Goal: Communication & Community: Answer question/provide support

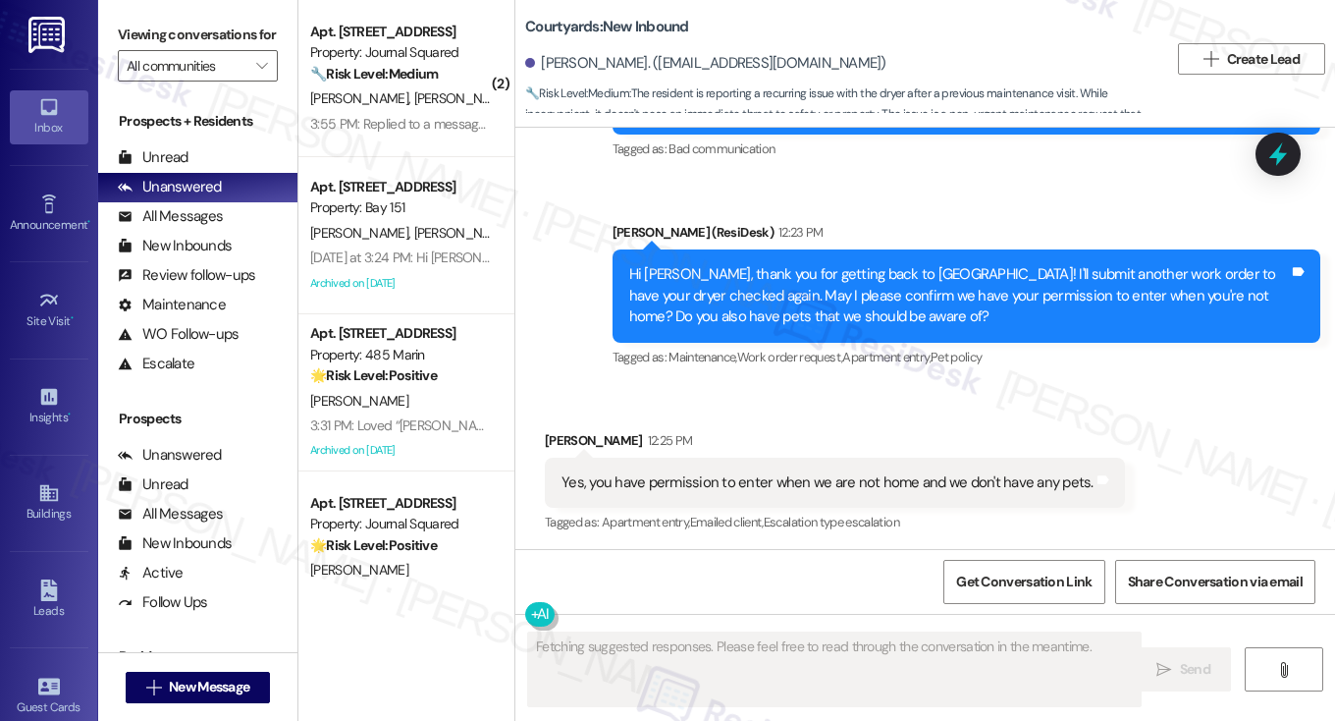
scroll to position [1810, 0]
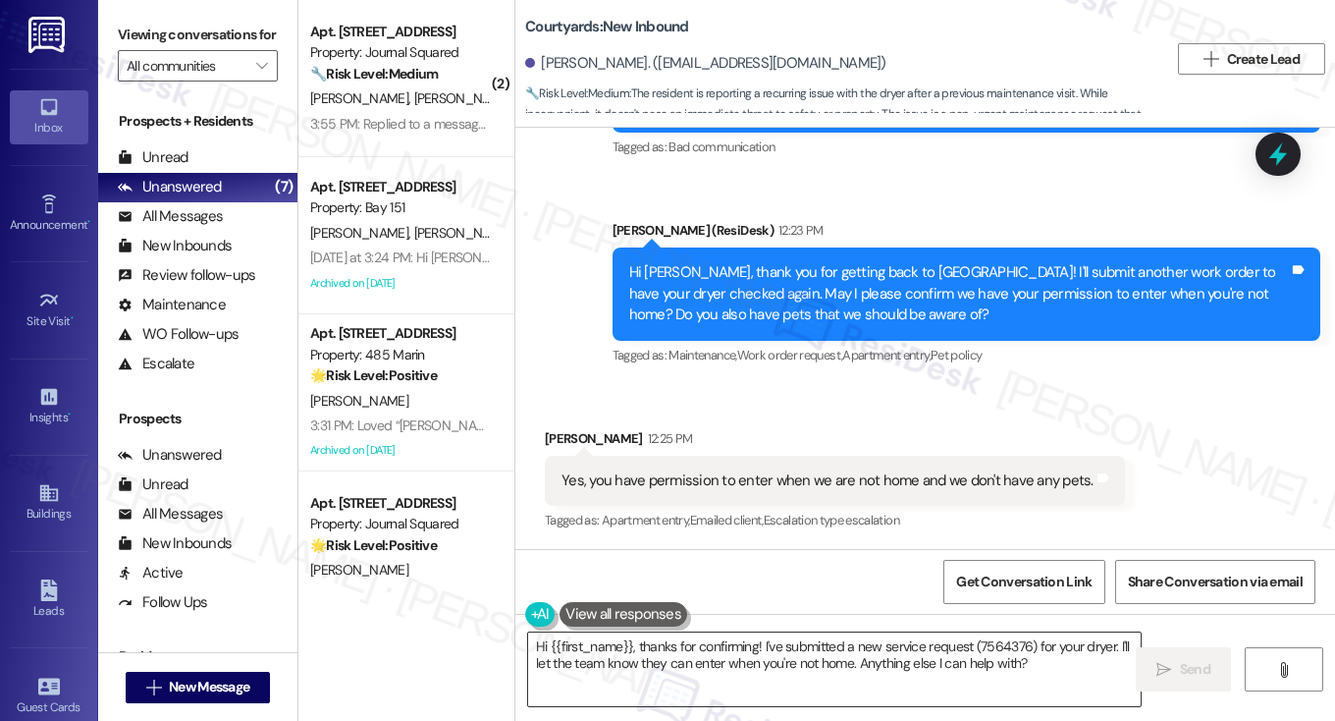
click at [613, 651] on textarea "Hi {{first_name}}, thanks for confirming! I've submitted a new service request …" at bounding box center [834, 669] width 613 height 74
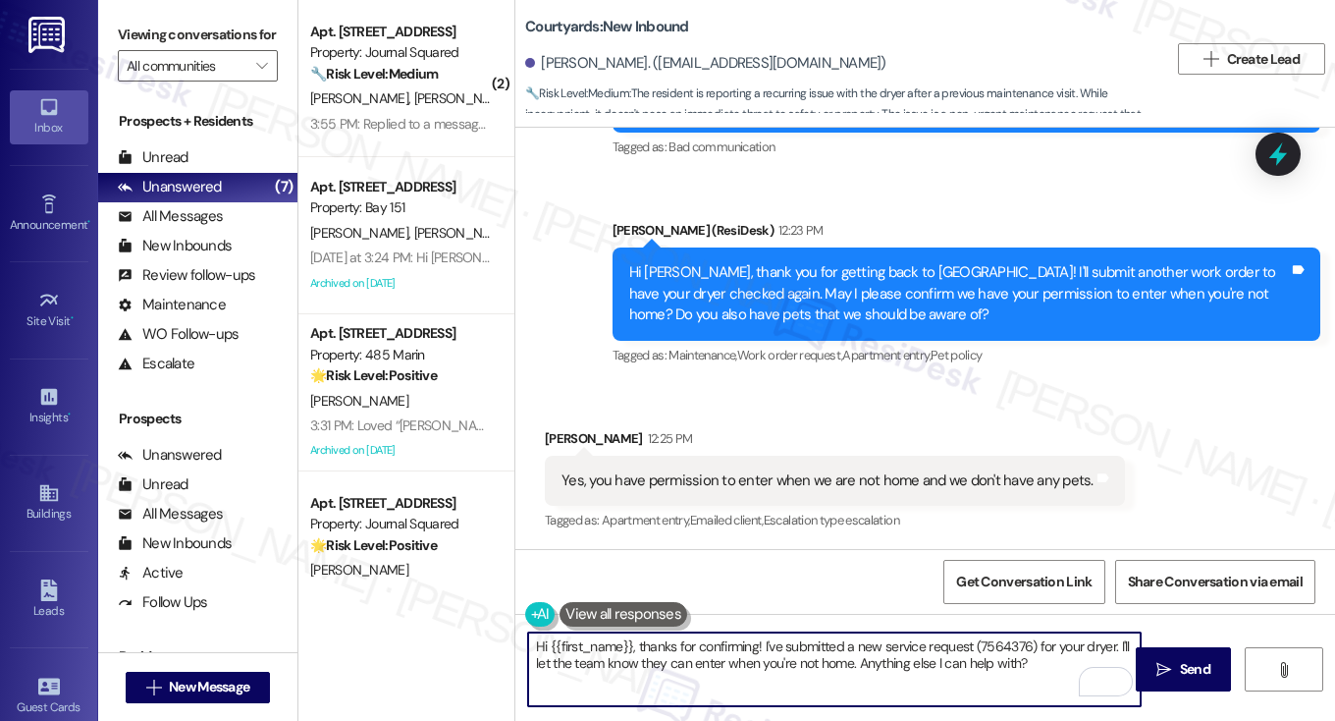
drag, startPoint x: 628, startPoint y: 645, endPoint x: 544, endPoint y: 641, distance: 84.5
click at [544, 641] on textarea "Hi {{first_name}}, thanks for confirming! I've submitted a new service request …" at bounding box center [834, 669] width 613 height 74
click at [720, 635] on textarea "Hi {{first_name}}, thanks for confirming! I've submitted a new service request …" at bounding box center [834, 669] width 613 height 74
drag, startPoint x: 1037, startPoint y: 667, endPoint x: 633, endPoint y: 642, distance: 404.2
click at [633, 642] on textarea "Hi {{first_name}}, thanks for confirming! I've submitted a new service request …" at bounding box center [834, 669] width 613 height 74
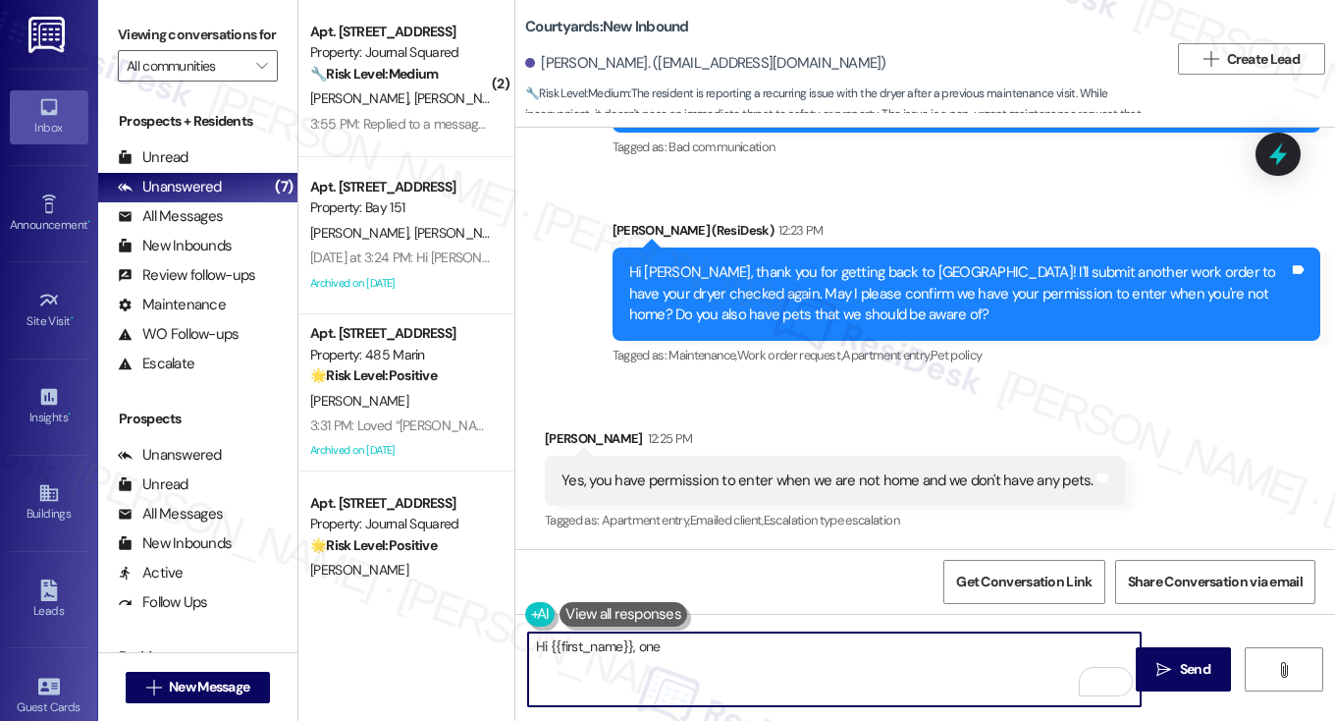
click at [751, 653] on textarea "Hi {{first_name}}, one" at bounding box center [834, 669] width 613 height 74
paste textarea "have sent an email with additional information."
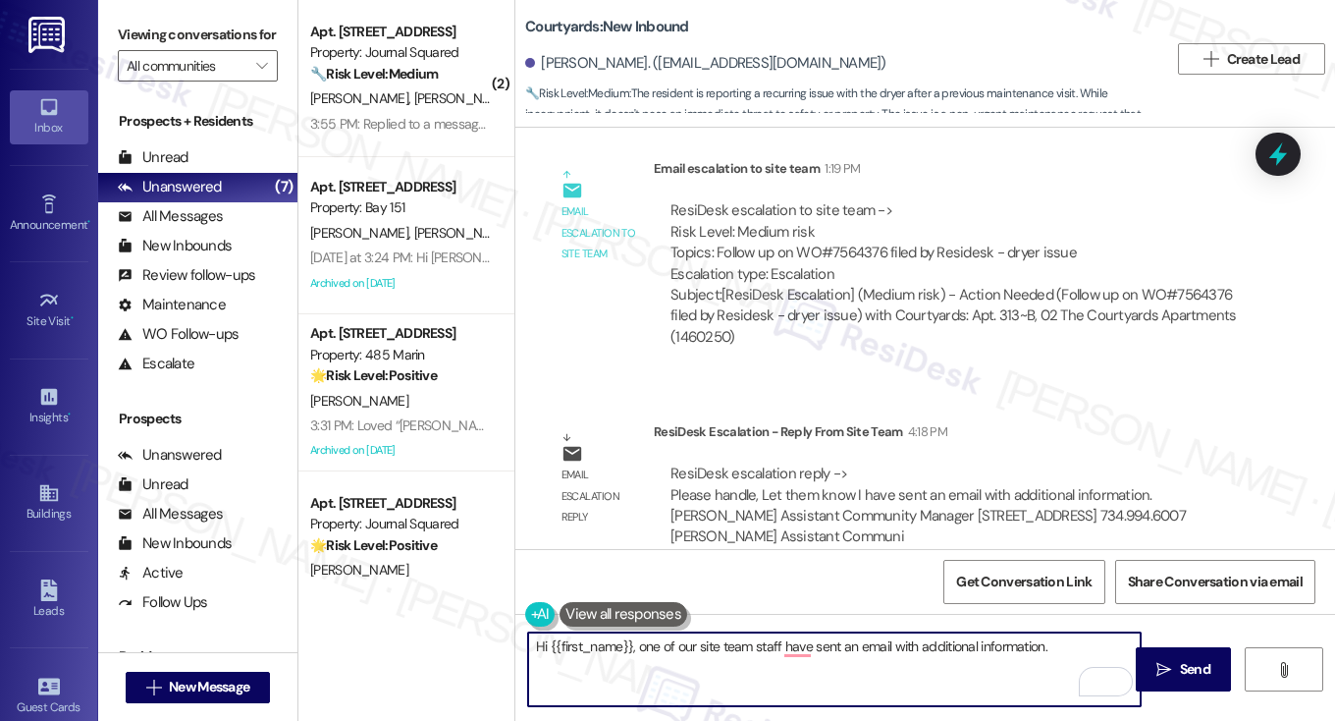
scroll to position [2482, 0]
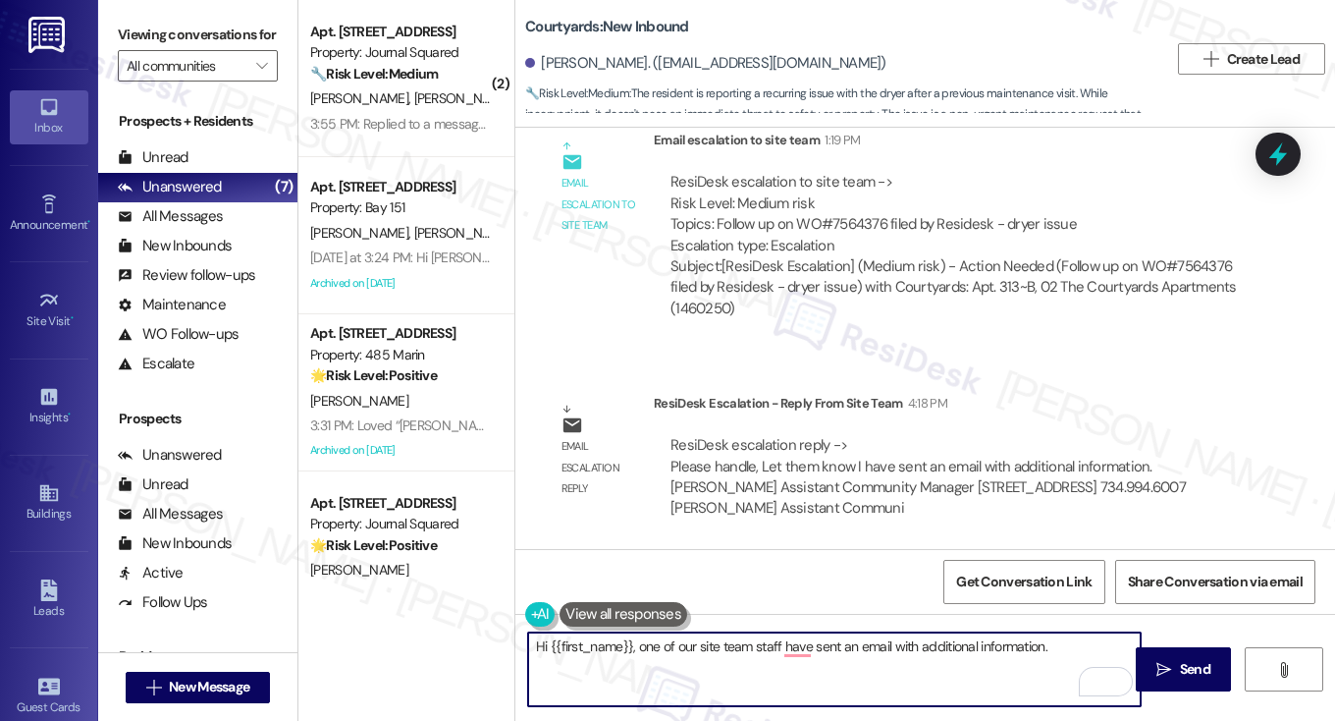
click at [918, 669] on textarea "Hi {{first_name}}, one of our site team staff have sent an email with additiona…" at bounding box center [834, 669] width 613 height 74
click at [713, 659] on textarea "Hi {{first_name}}, one of our site team staff have sent an email with additiona…" at bounding box center [834, 669] width 613 height 74
click at [1044, 643] on textarea "Hi {{first_name}}, one of our site team staff has sent an email with additional…" at bounding box center [834, 669] width 613 height 74
type textarea "Hi {{first_name}}, one of our site team staff has sent an email with additional…"
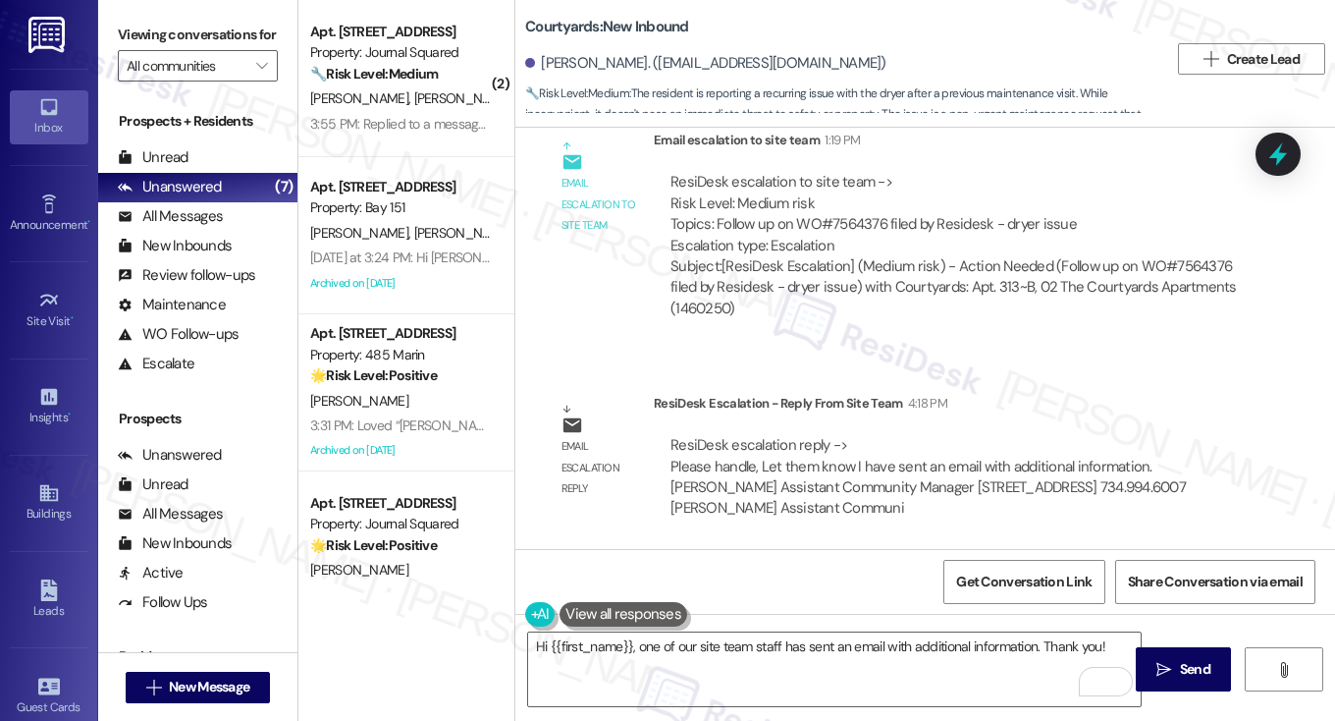
click at [161, 49] on label "Viewing conversations for" at bounding box center [198, 35] width 160 height 30
click at [697, 643] on textarea "Hi {{first_name}}, one of our site team staff has sent an email with additional…" at bounding box center [834, 669] width 613 height 74
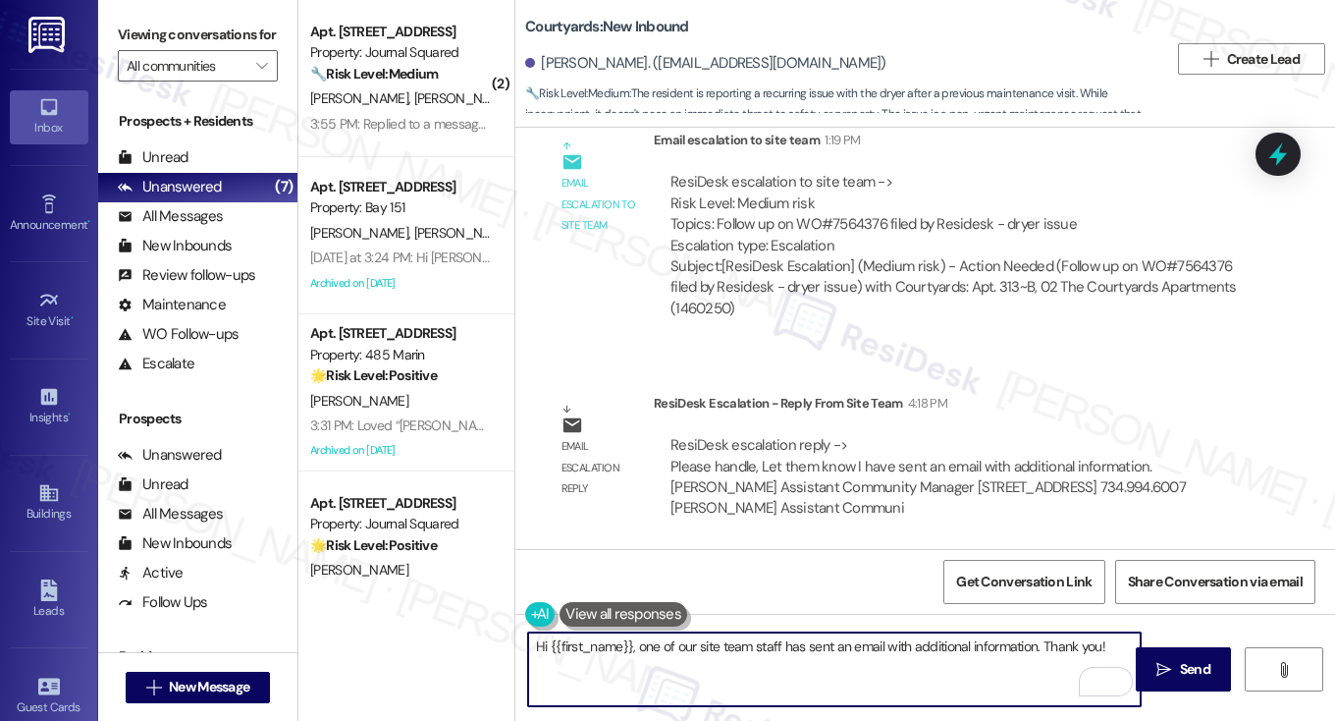
click at [817, 641] on textarea "Hi {{first_name}}, one of our site team staff has sent an email with additional…" at bounding box center [834, 669] width 613 height 74
click at [937, 640] on textarea "Hi {{first_name}}, one of our site team staff has sent an email with additional…" at bounding box center [834, 669] width 613 height 74
drag, startPoint x: 1104, startPoint y: 643, endPoint x: 1041, endPoint y: 644, distance: 63.8
click at [1041, 644] on textarea "Hi {{first_name}}, one of our site team staff has sent an email with additional…" at bounding box center [834, 669] width 613 height 74
click at [696, 650] on textarea "Hi {{first_name}}, one of our site team staff has sent an email with additional…" at bounding box center [834, 669] width 613 height 74
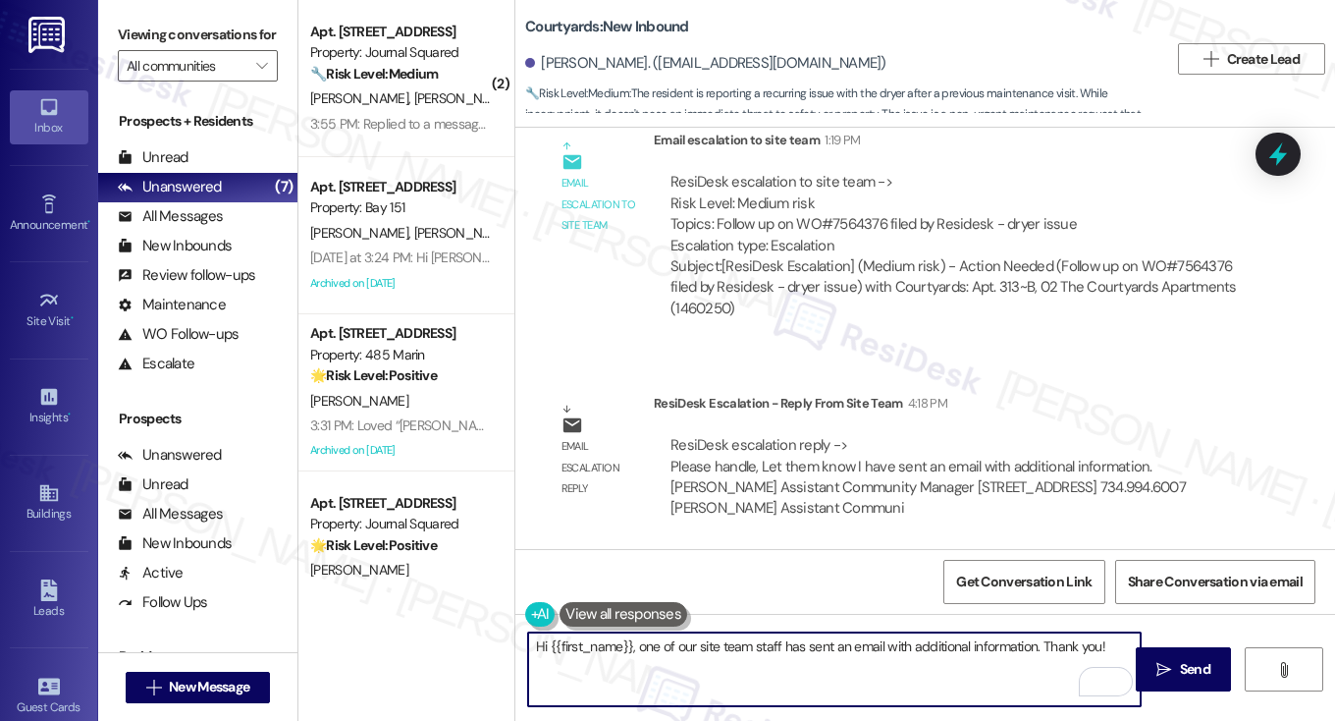
click at [696, 650] on textarea "Hi {{first_name}}, one of our site team staff has sent an email with additional…" at bounding box center [834, 669] width 613 height 74
click at [876, 647] on textarea "Hi {{first_name}}, one of our site team staff has sent an email with additional…" at bounding box center [834, 669] width 613 height 74
drag, startPoint x: 1106, startPoint y: 644, endPoint x: 1147, endPoint y: 651, distance: 40.8
click at [1106, 644] on textarea "Hi {{first_name}}, one of our site team staff has sent an email with additional…" at bounding box center [834, 669] width 613 height 74
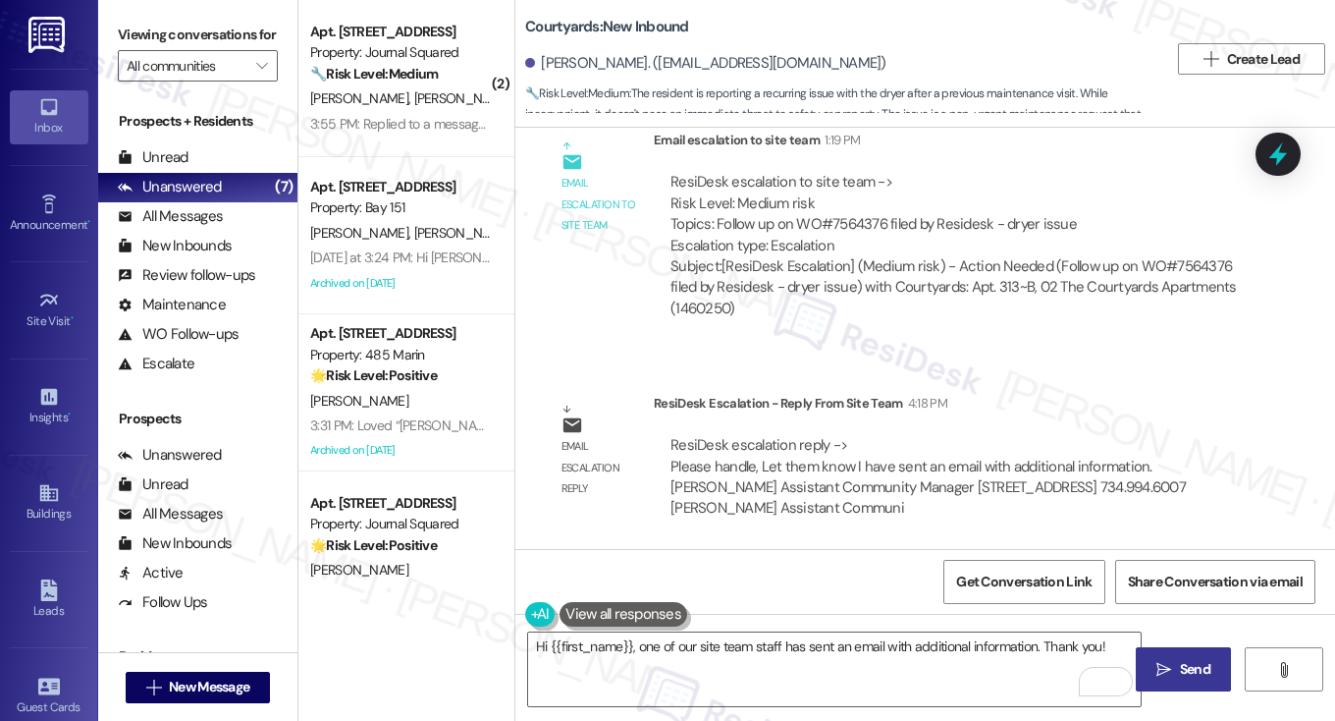
click at [1166, 663] on icon "" at bounding box center [1163, 670] width 15 height 16
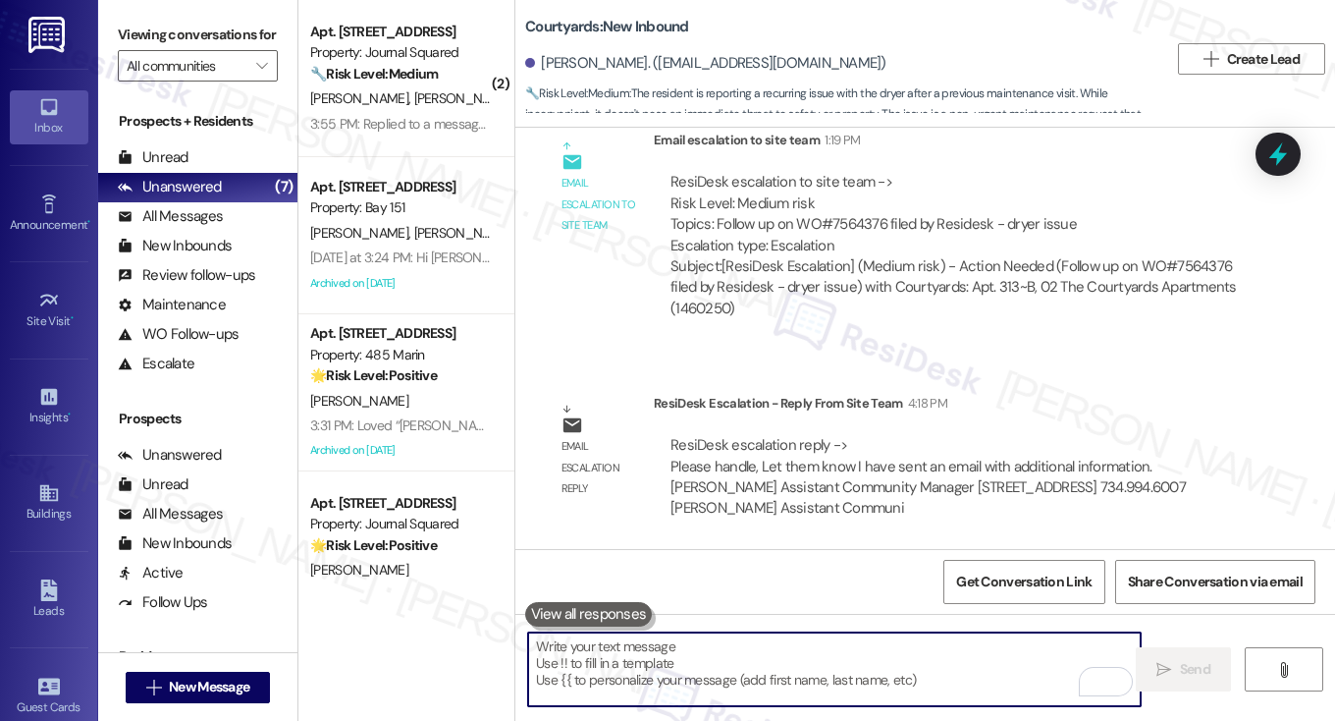
click at [644, 672] on textarea "To enrich screen reader interactions, please activate Accessibility in Grammarl…" at bounding box center [834, 669] width 613 height 74
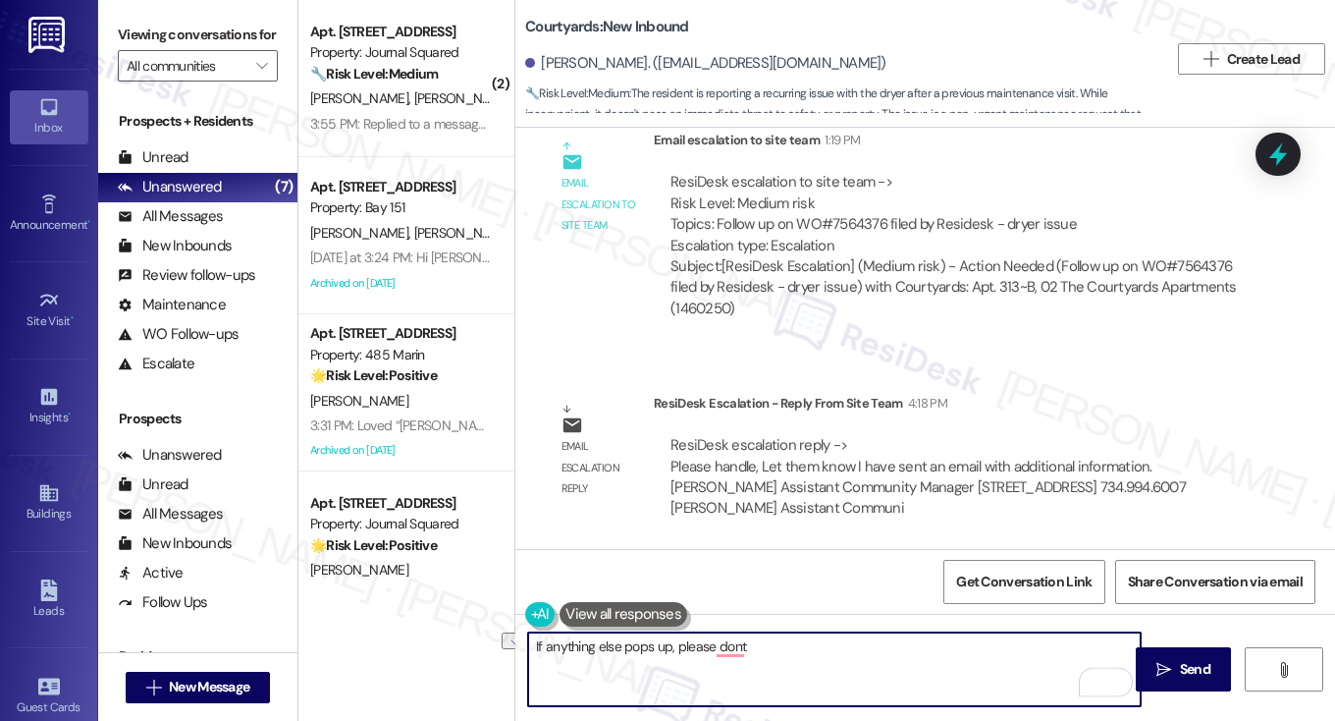
drag, startPoint x: 758, startPoint y: 656, endPoint x: 672, endPoint y: 655, distance: 85.4
click at [672, 655] on textarea "If anything else pops up, please dont" at bounding box center [834, 669] width 613 height 74
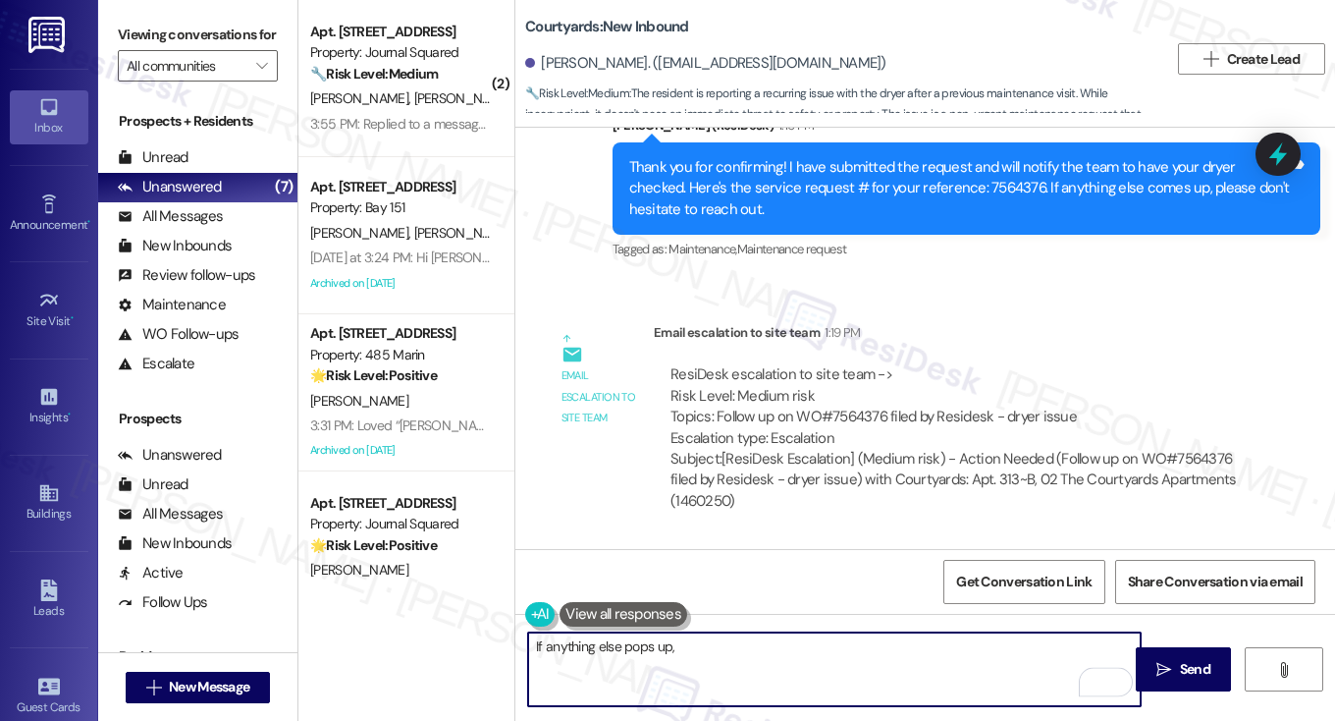
scroll to position [2089, 0]
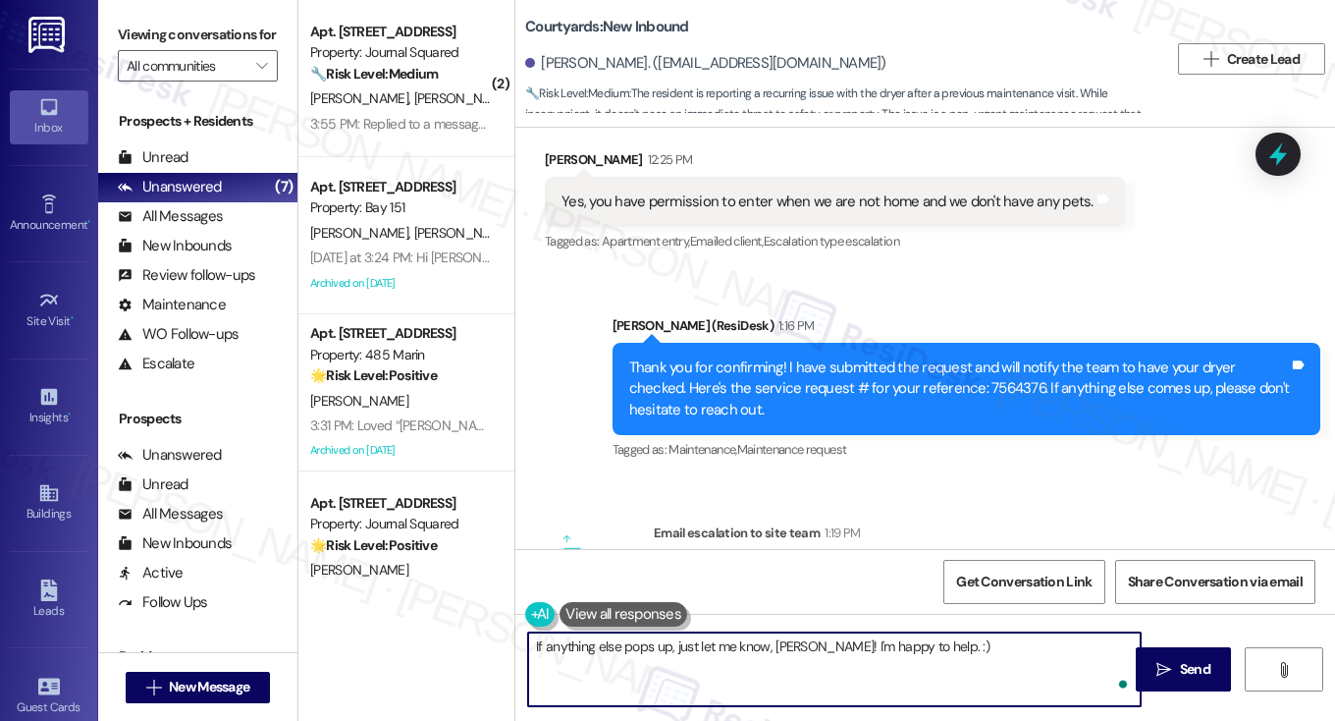
type textarea "If anything else pops up, just let me know, Amy! I'm happy to help. :)"
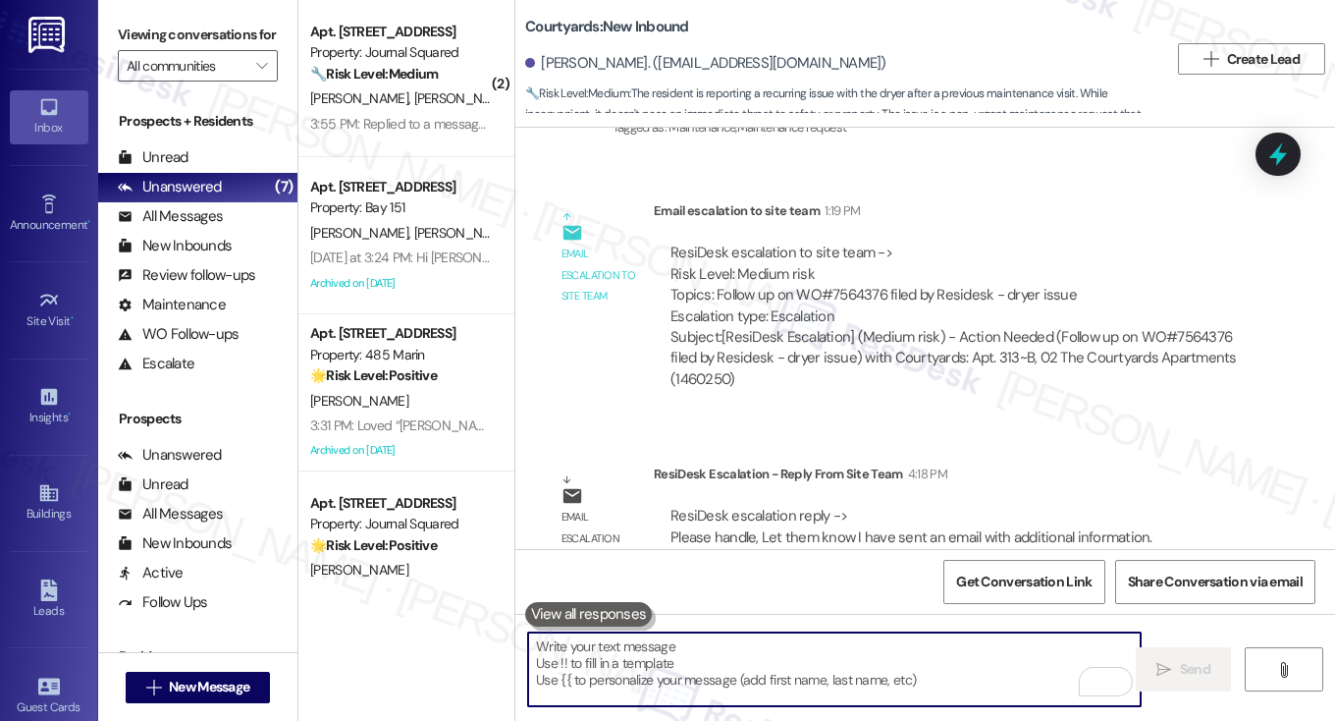
scroll to position [2482, 0]
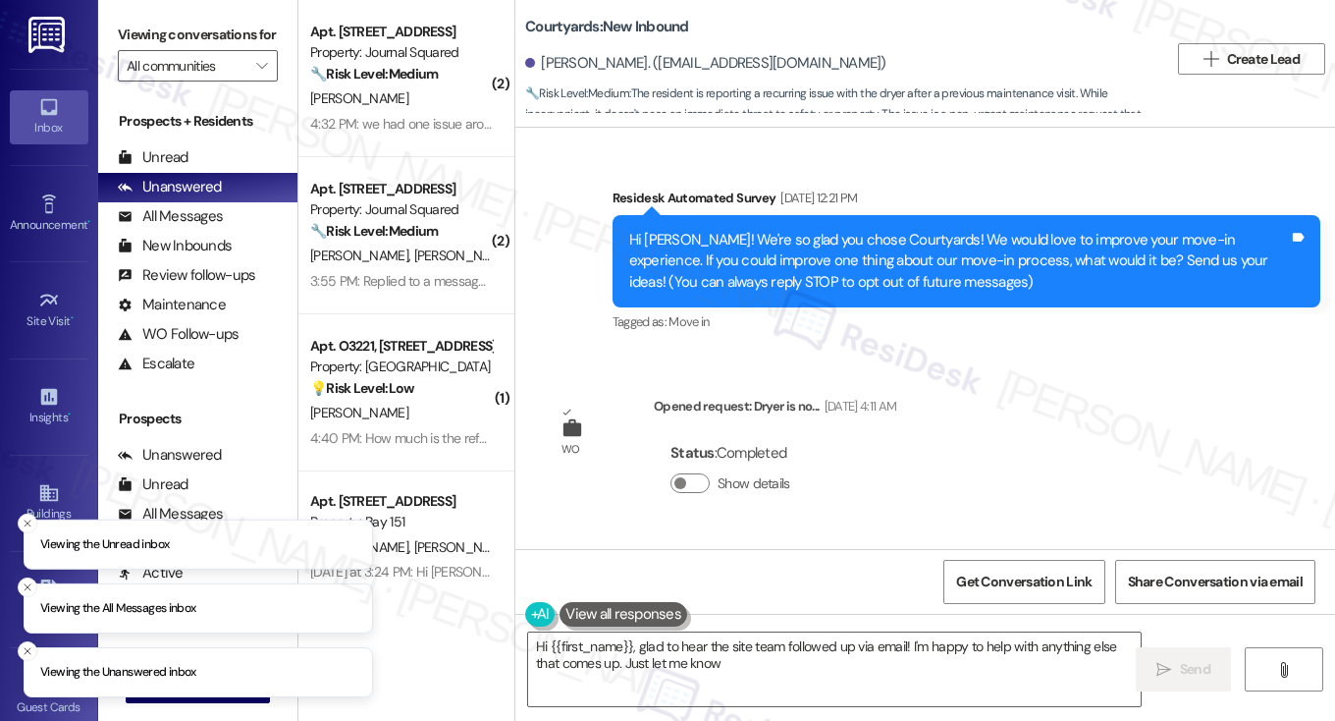
type textarea "Hi {{first_name}}, glad to hear the site team followed up via email! I'm happy …"
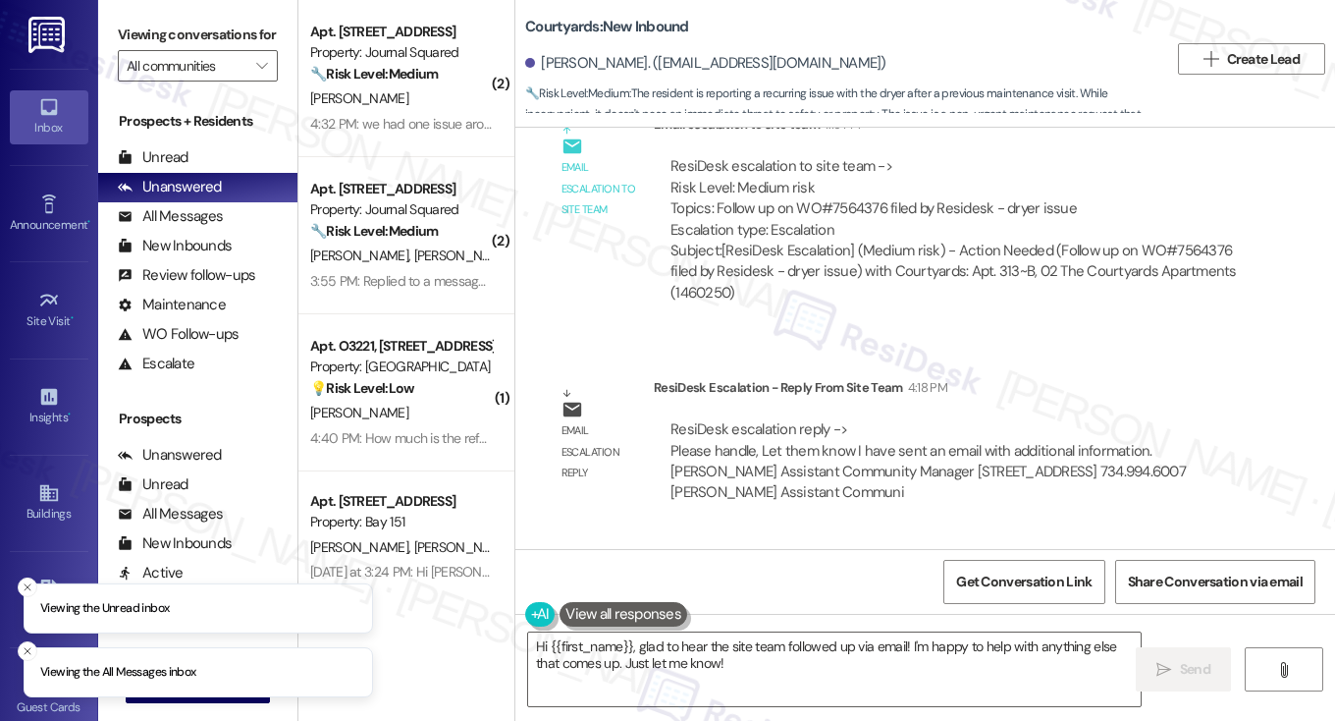
scroll to position [2786, 0]
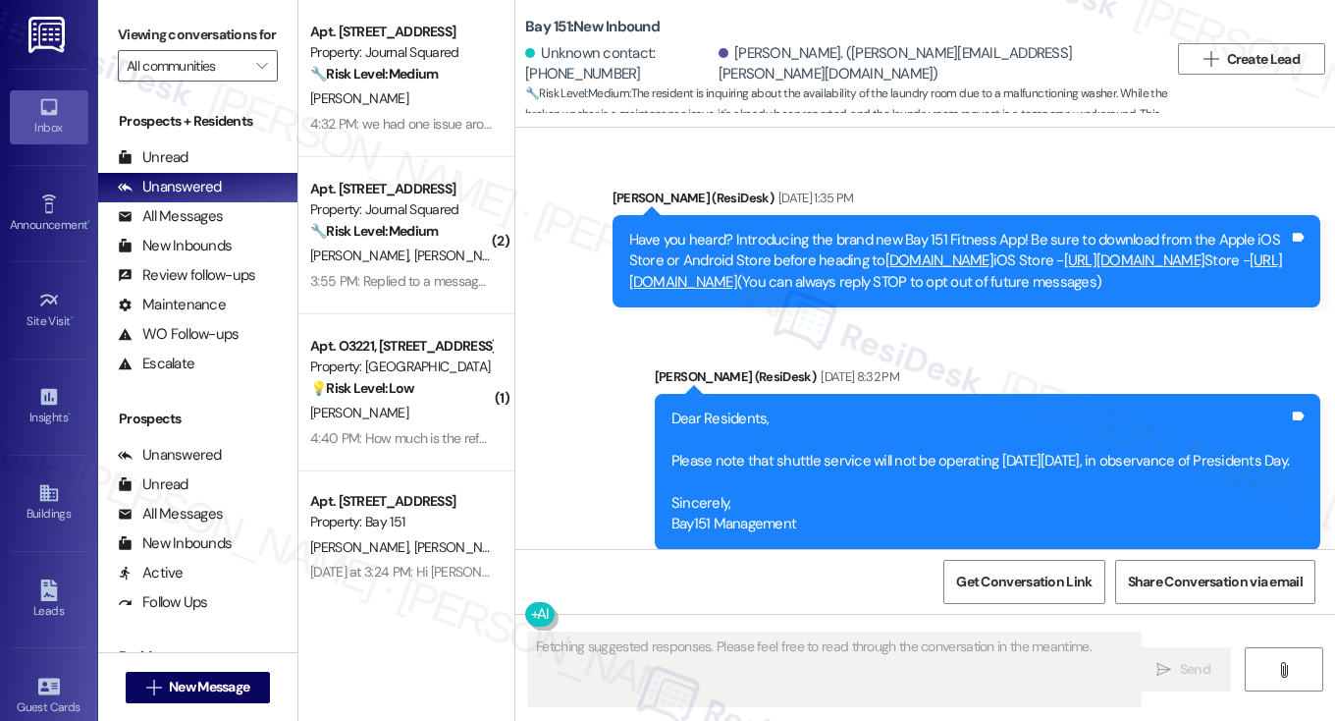
scroll to position [58330, 0]
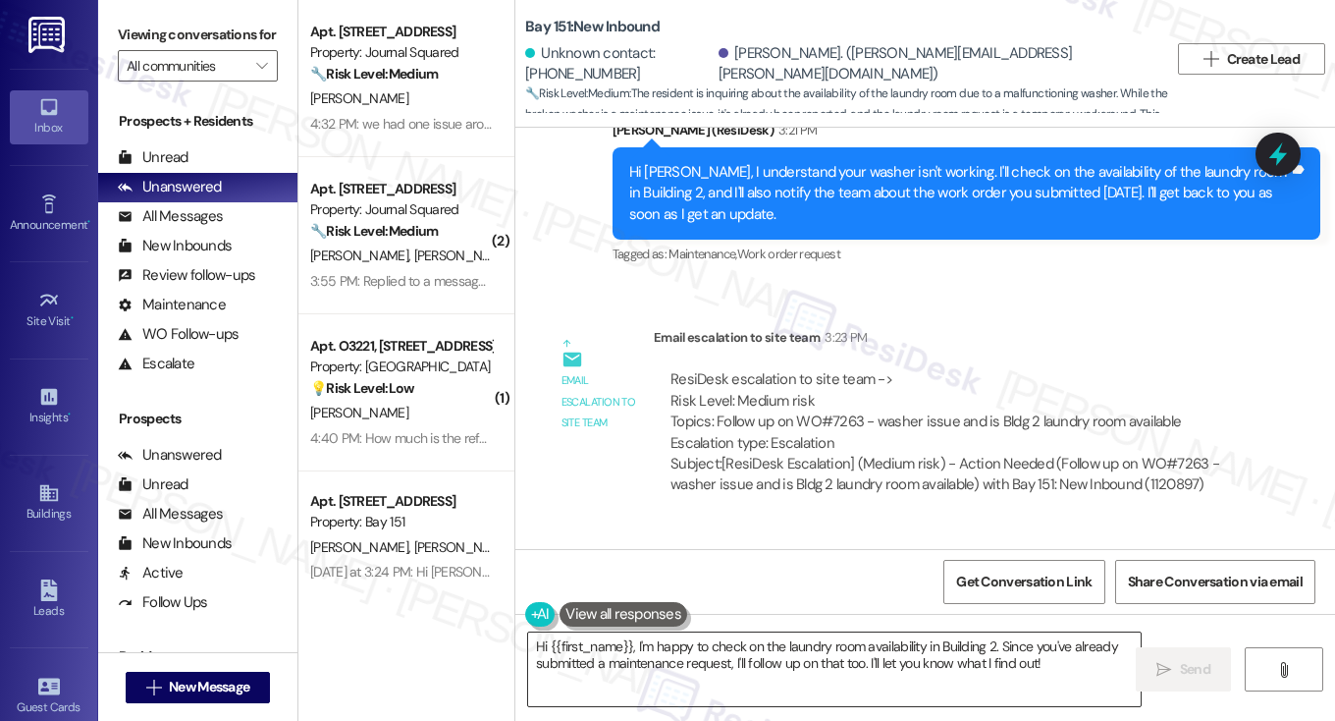
click at [825, 663] on textarea "Hi {{first_name}}, I'm happy to check on the laundry room availability in Build…" at bounding box center [834, 669] width 613 height 74
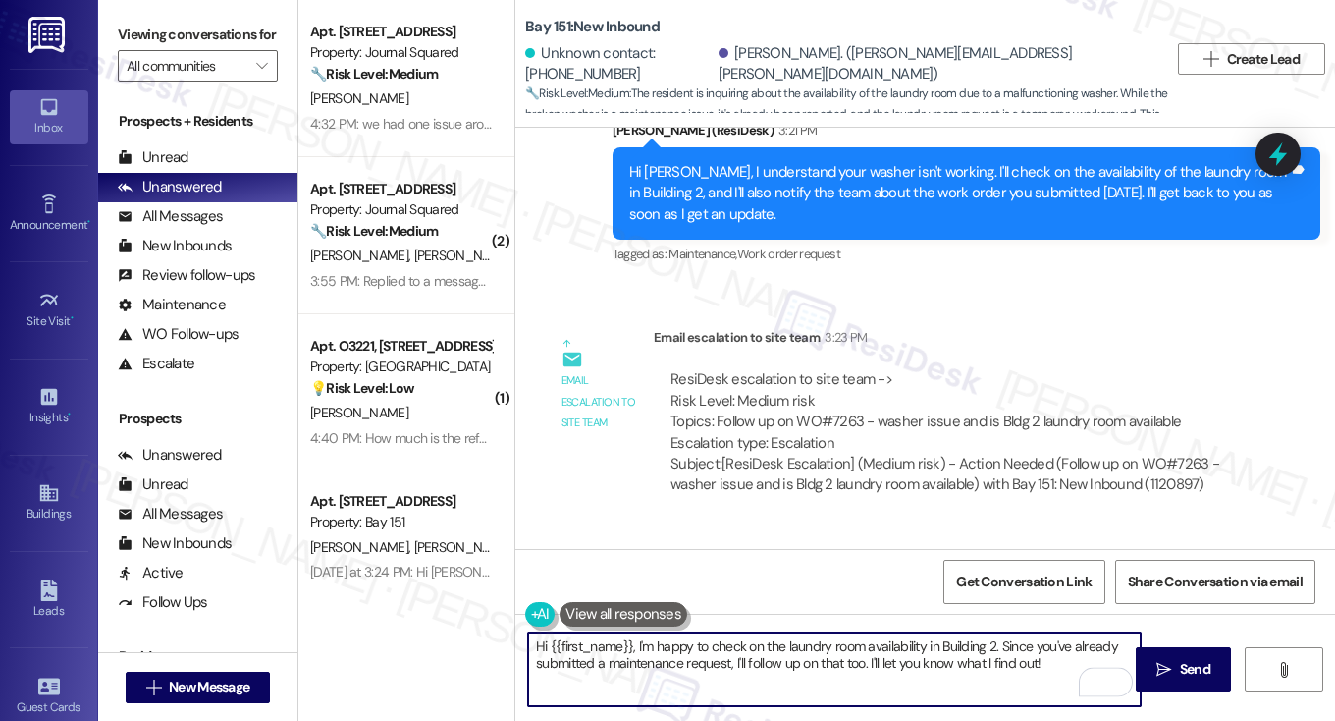
drag, startPoint x: 1043, startPoint y: 664, endPoint x: 633, endPoint y: 639, distance: 411.0
click at [633, 639] on textarea "Hi {{first_name}}, I'm happy to check on the laundry room availability in Build…" at bounding box center [834, 669] width 613 height 74
paste textarea "our staff will be contacting him shortly to come take a look at the unit."
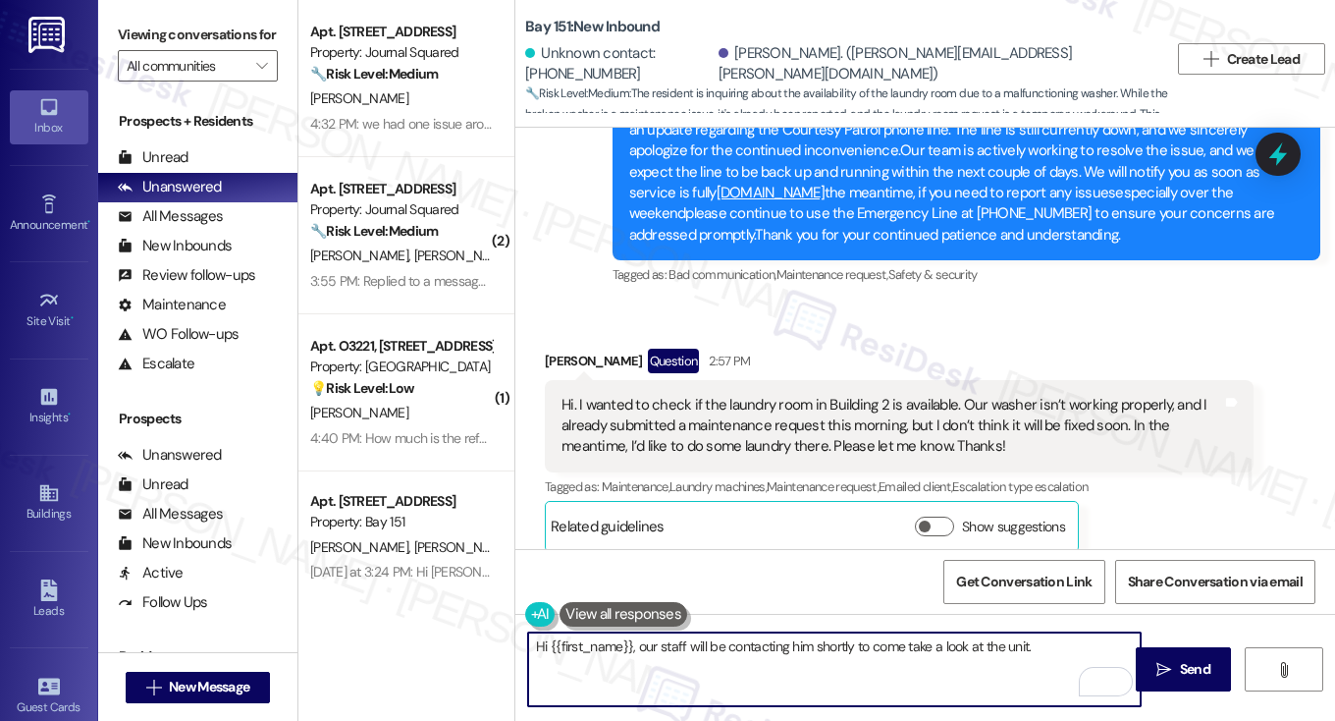
scroll to position [58036, 0]
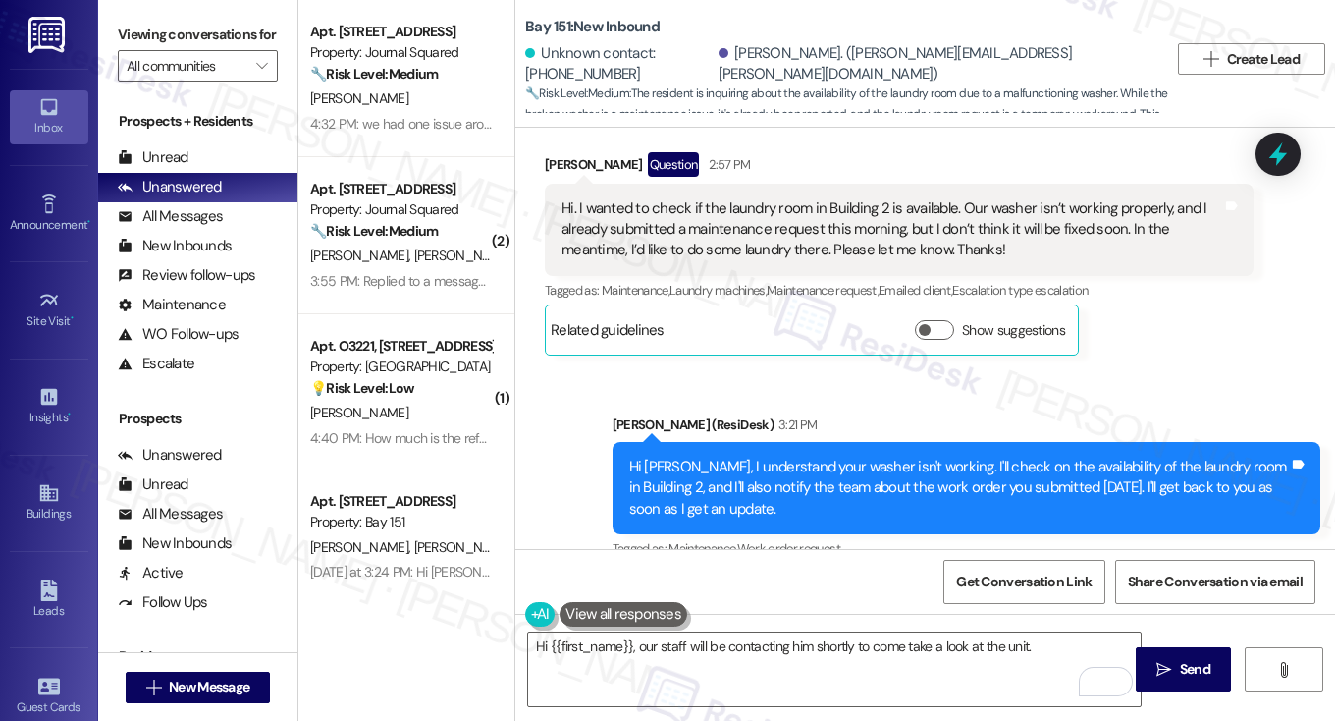
drag, startPoint x: 819, startPoint y: 370, endPoint x: 1021, endPoint y: 370, distance: 202.2
click at [1021, 664] on div "ResiDesk escalation to site team -> Risk Level: Medium risk Topics: Follow up o…" at bounding box center [953, 706] width 566 height 84
click at [1042, 50] on div "Unknown contact: +14845221059 Trang Tran. (tran.tran@northeastern.edu)" at bounding box center [846, 63] width 643 height 39
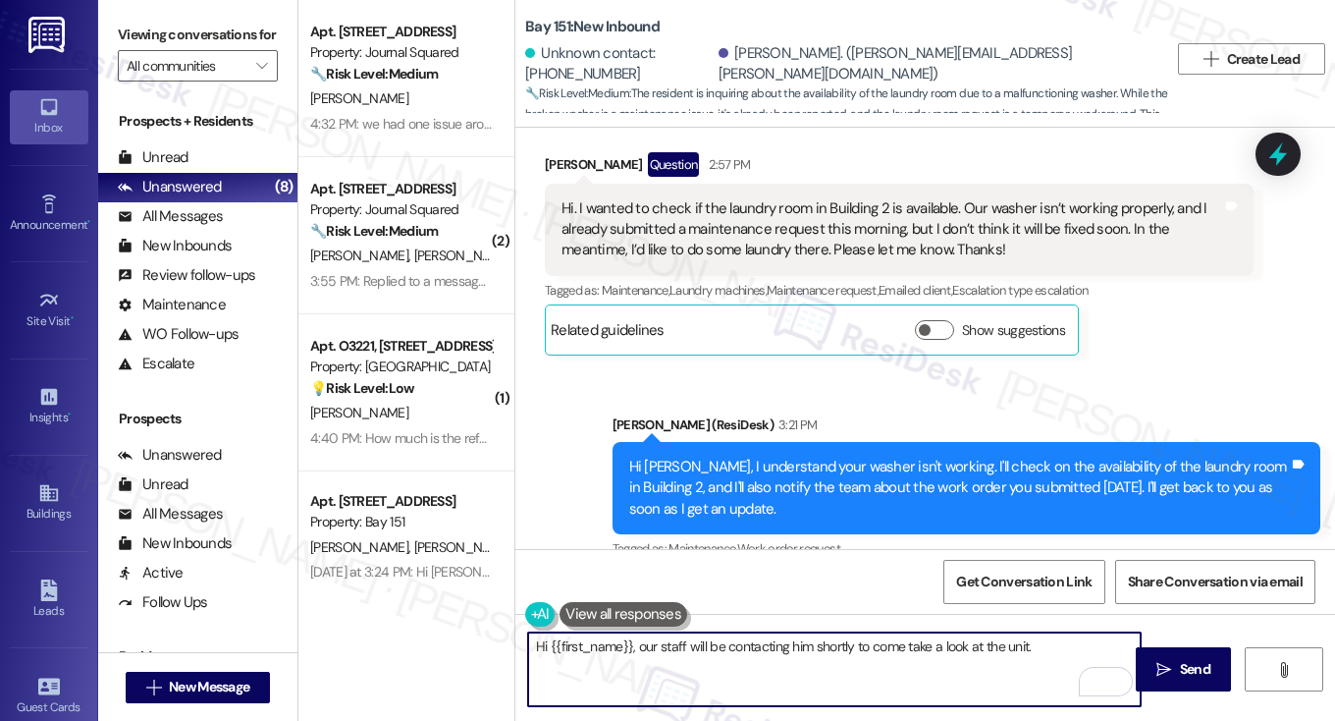
drag, startPoint x: 1071, startPoint y: 640, endPoint x: 927, endPoint y: 637, distance: 144.3
click at [927, 637] on textarea "Hi {{first_name}}, our staff will be contacting him shortly to come take a look…" at bounding box center [834, 669] width 613 height 74
click at [636, 639] on textarea "Hi {{first_name}}, our staff will be contacting him shortly to come take a look…" at bounding box center [834, 669] width 613 height 74
click at [667, 645] on textarea "Hi {{first_name}}, our staff will be contacting him shortly to come take a look…" at bounding box center [834, 669] width 613 height 74
click at [789, 640] on textarea "Hi {{first_name}}, our staff will be contacting him shortly to come take a look…" at bounding box center [834, 669] width 613 height 74
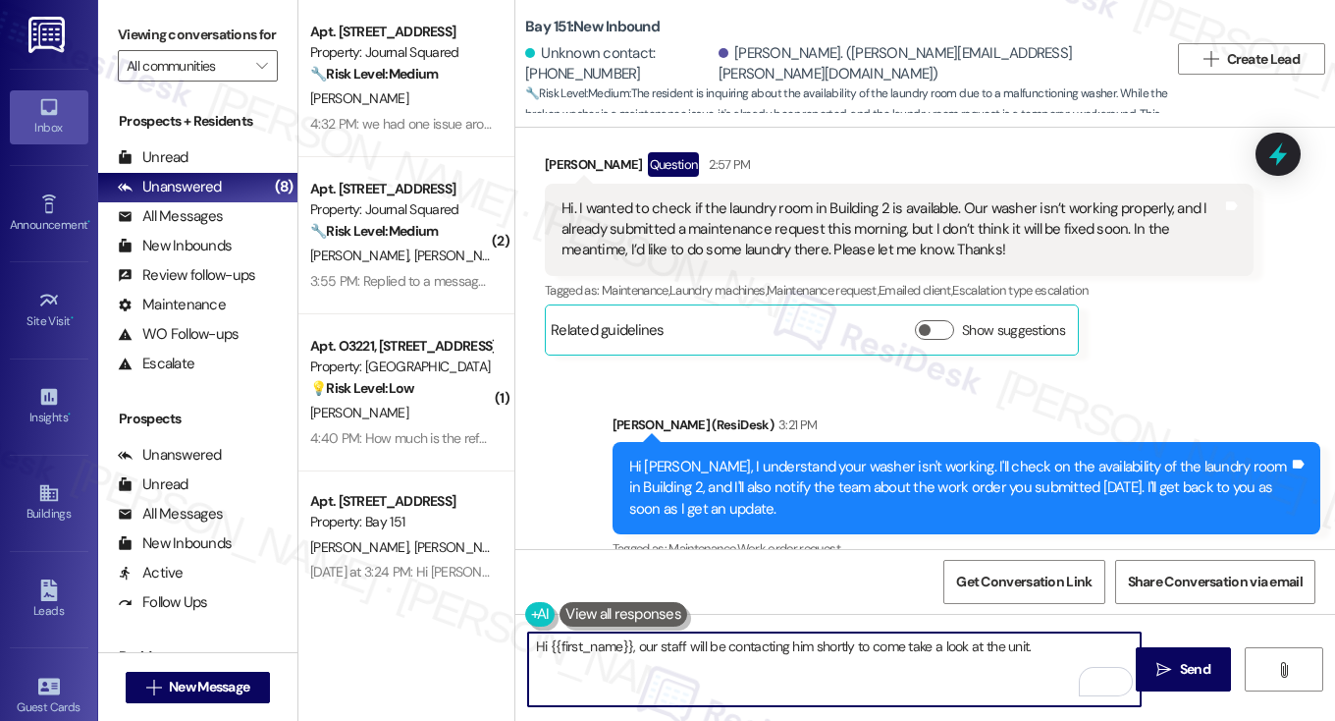
click at [789, 640] on textarea "Hi {{first_name}}, our staff will be contacting him shortly to come take a look…" at bounding box center [834, 669] width 613 height 74
click at [656, 643] on textarea "Hi {{first_name}}, our staff will be contacting you shortly to come take a look…" at bounding box center [834, 669] width 613 height 74
click at [762, 643] on textarea "Hi {{first_name}}, our staff will be contacting you shortly to come take a look…" at bounding box center [834, 669] width 613 height 74
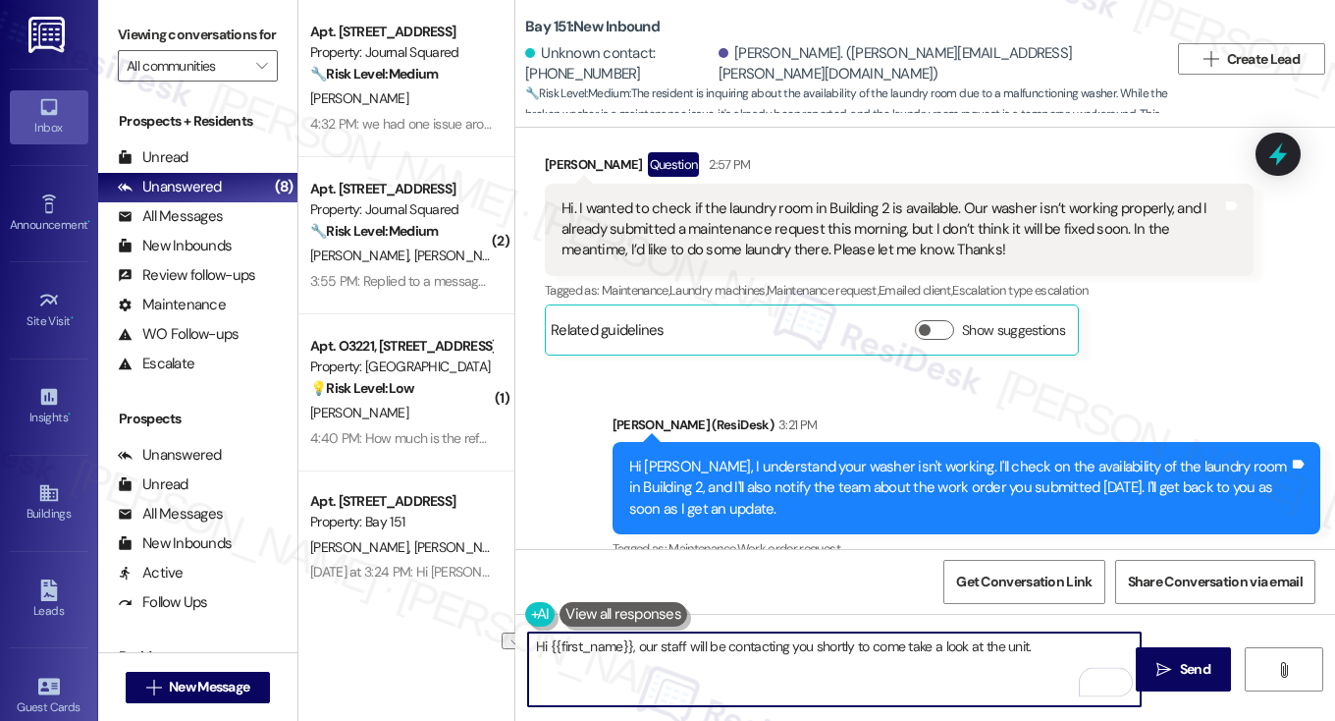
click at [1029, 650] on textarea "Hi {{first_name}}, our staff will be contacting you shortly to come take a look…" at bounding box center [834, 669] width 613 height 74
click at [813, 647] on textarea "Hi {{first_name}}, our staff will be contacting you shortly to come take a look…" at bounding box center [834, 669] width 613 height 74
click at [632, 649] on textarea "Hi {{first_name}}, our staff will be contacting you shortly to come take a look…" at bounding box center [834, 669] width 613 height 74
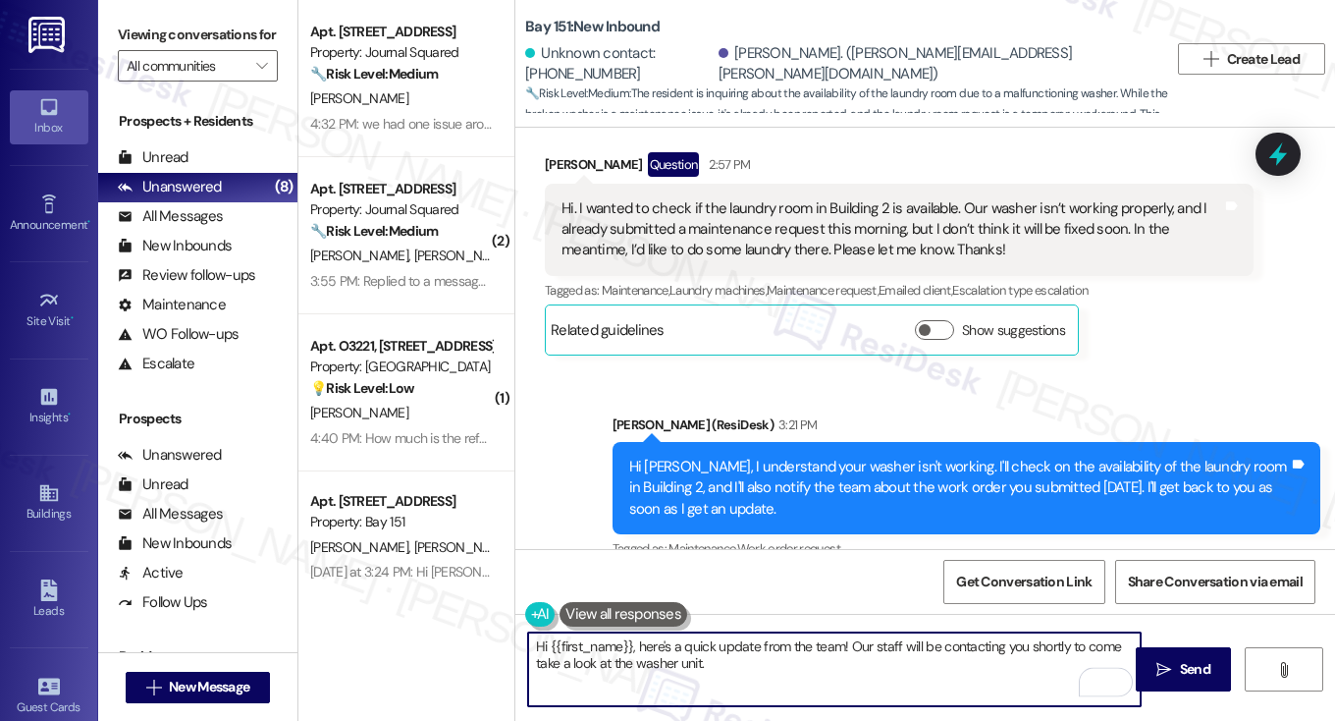
click at [784, 65] on div "[PERSON_NAME]. ([PERSON_NAME][EMAIL_ADDRESS][PERSON_NAME][DOMAIN_NAME])" at bounding box center [936, 64] width 435 height 42
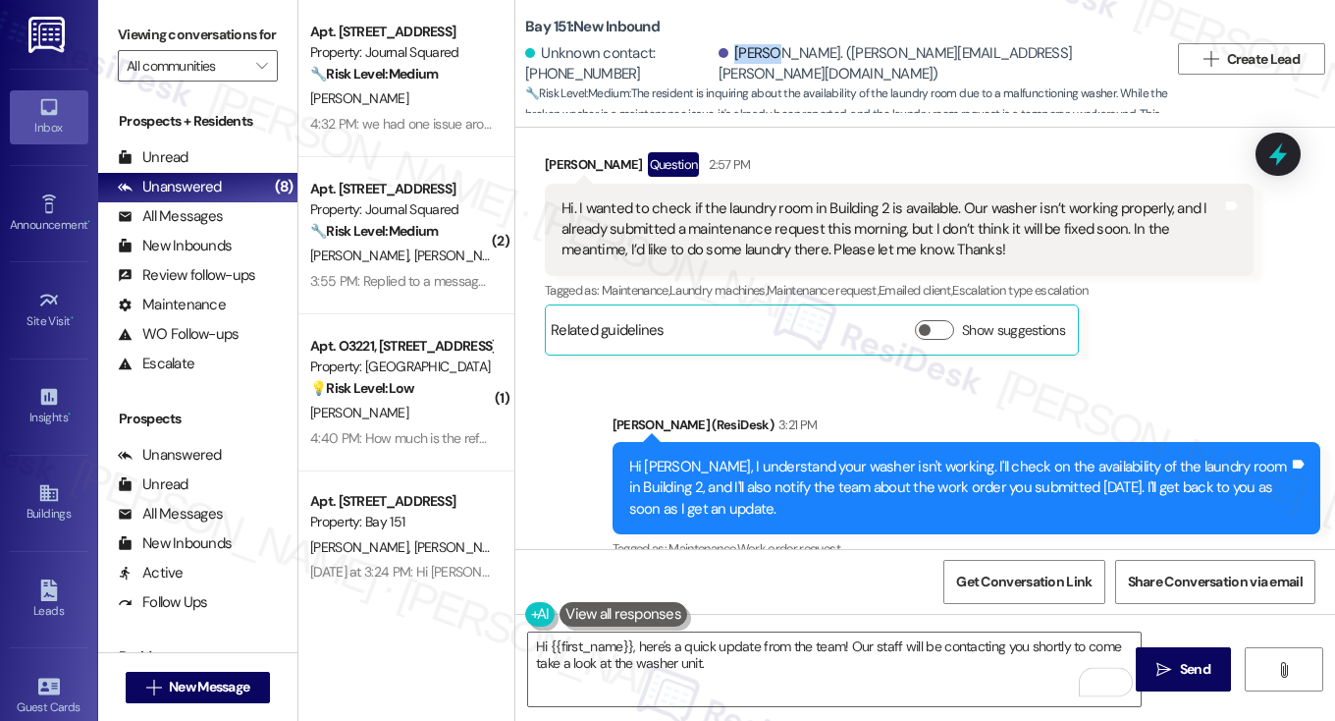
click at [784, 65] on div "[PERSON_NAME]. ([PERSON_NAME][EMAIL_ADDRESS][PERSON_NAME][DOMAIN_NAME])" at bounding box center [936, 64] width 435 height 42
copy div "Trang"
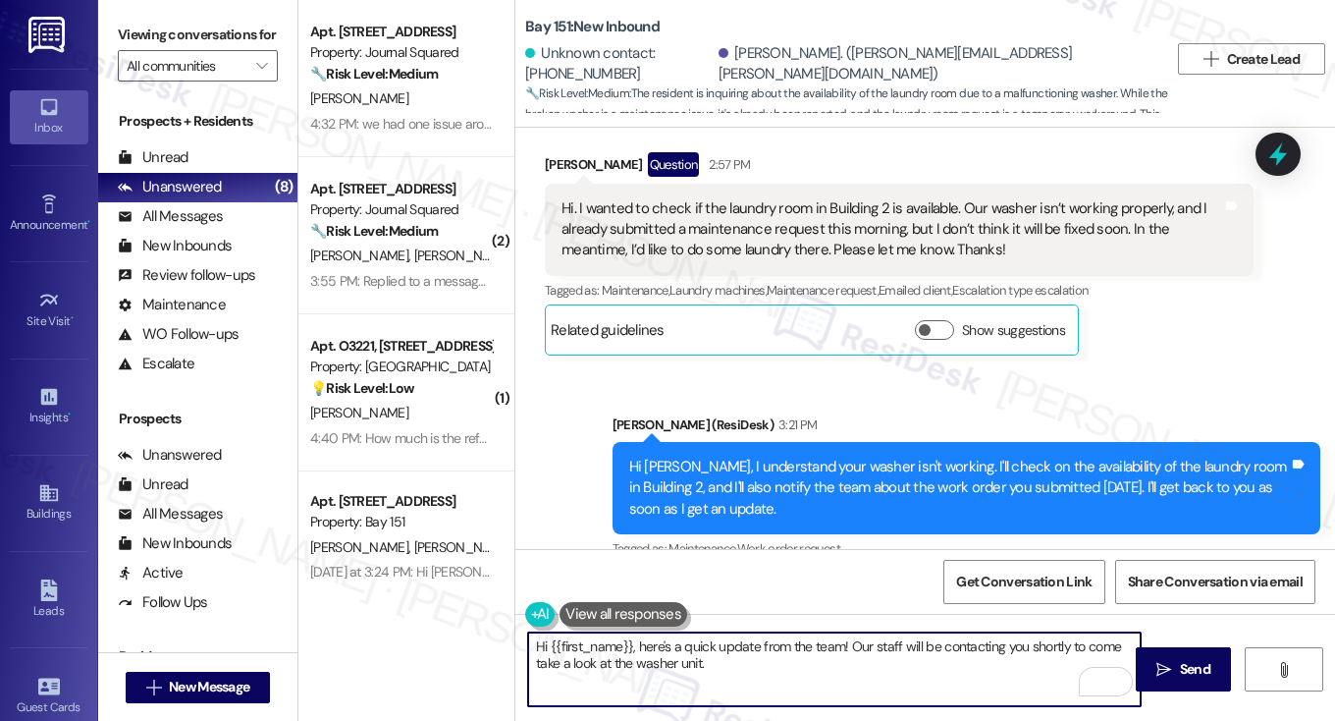
drag, startPoint x: 546, startPoint y: 643, endPoint x: 631, endPoint y: 639, distance: 85.5
click at [631, 639] on textarea "Hi {{first_name}}, here's a quick update from the team! Our staff will be conta…" at bounding box center [834, 669] width 613 height 74
paste textarea "Trang"
click at [832, 650] on textarea "Hi Trang, here's a quick update from the team! Our staff will be contacting you…" at bounding box center [834, 669] width 613 height 74
click at [794, 657] on textarea "Hi Trang, here's a quick update from the team! Our staff will be contacting you…" at bounding box center [834, 669] width 613 height 74
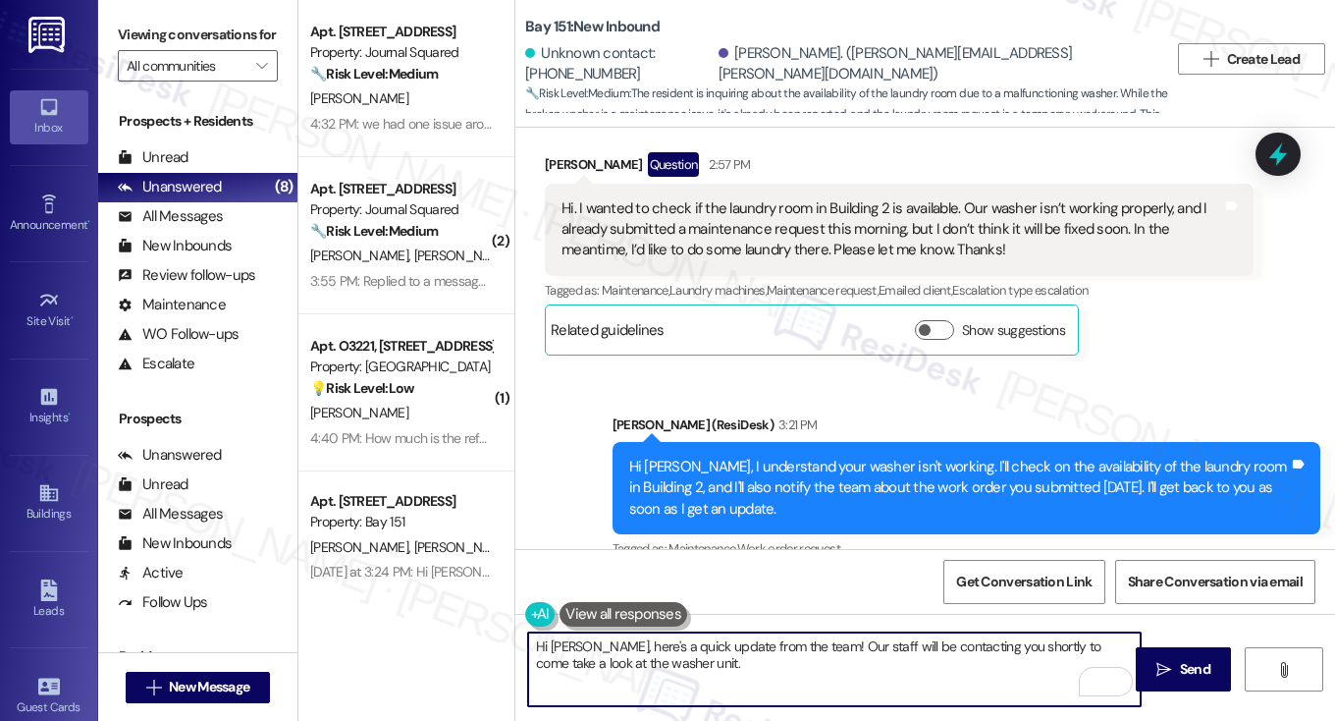
click at [794, 657] on textarea "Hi Trang, here's a quick update from the team! Our staff will be contacting you…" at bounding box center [834, 669] width 613 height 74
click at [890, 655] on textarea "Hi Trang, here's a quick update from the team! Our staff will be contacting you…" at bounding box center [834, 669] width 613 height 74
click at [892, 647] on textarea "Hi Trang, here's a quick update from the team! Our staff will be contacting you…" at bounding box center [834, 669] width 613 height 74
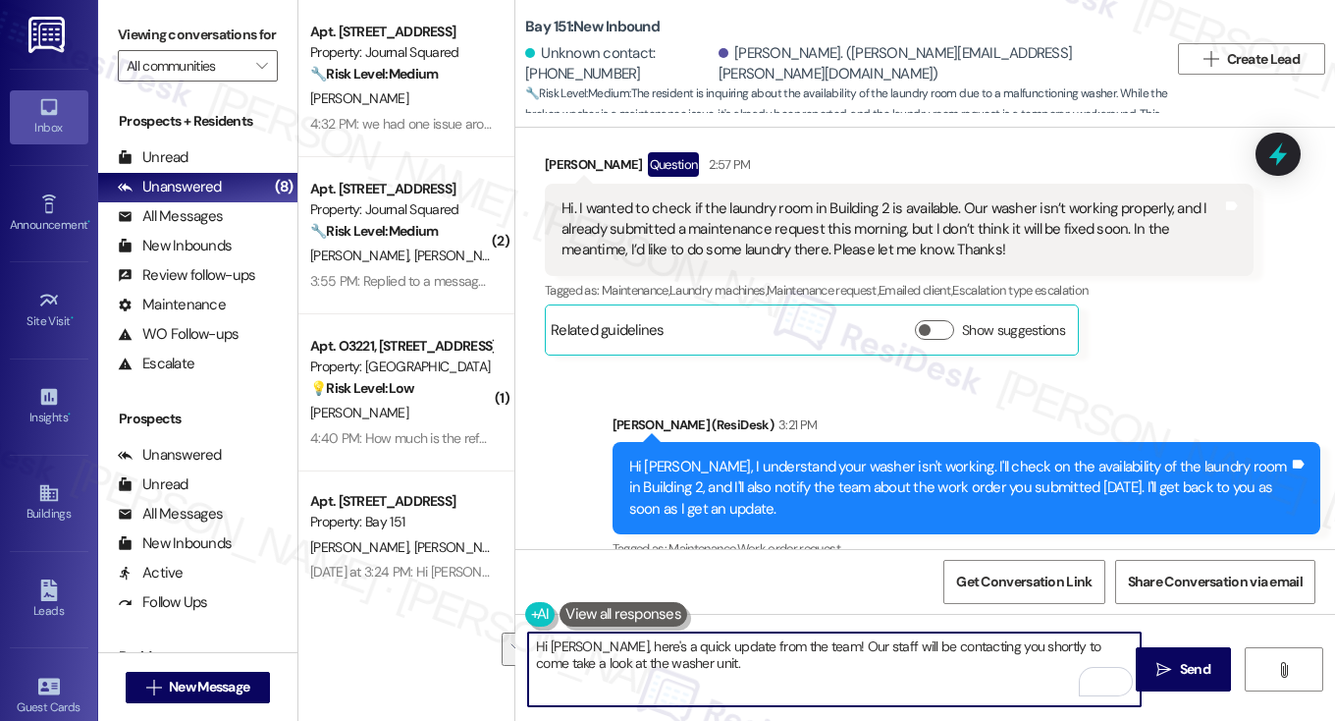
click at [892, 647] on textarea "Hi Trang, here's a quick update from the team! Our staff will be contacting you…" at bounding box center [834, 669] width 613 height 74
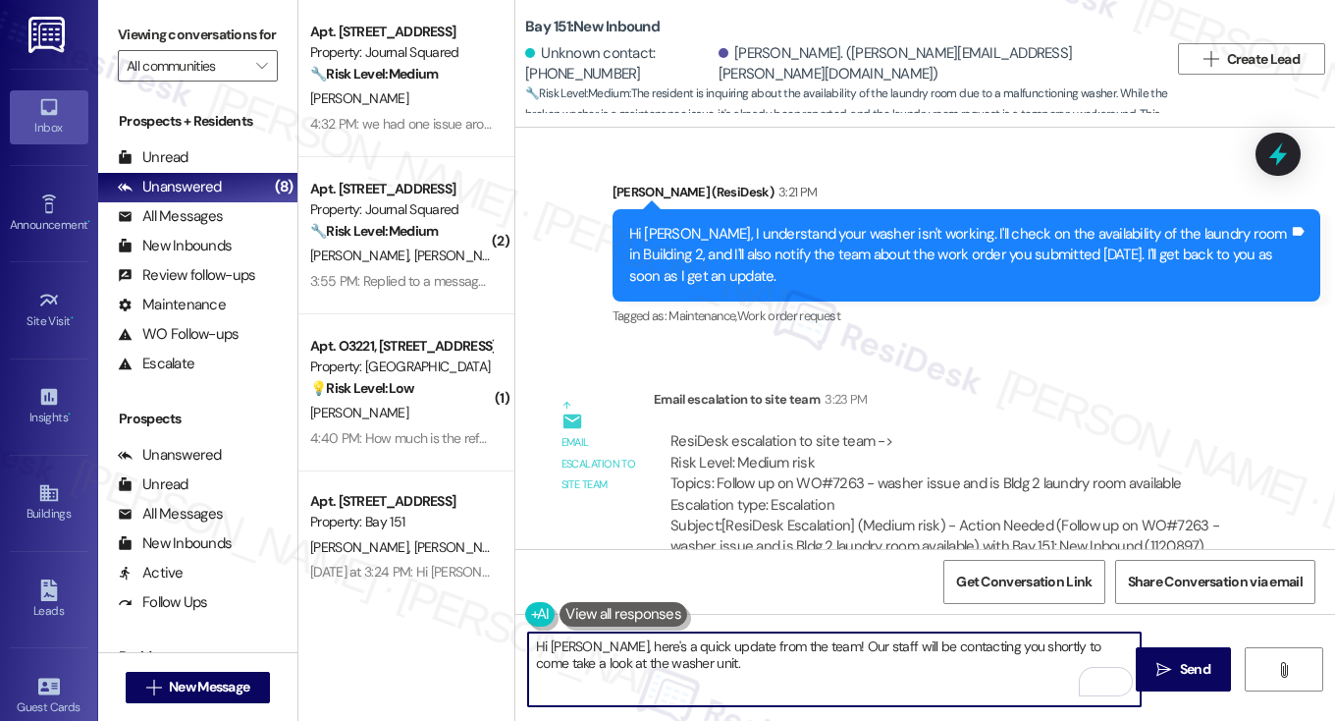
scroll to position [58330, 0]
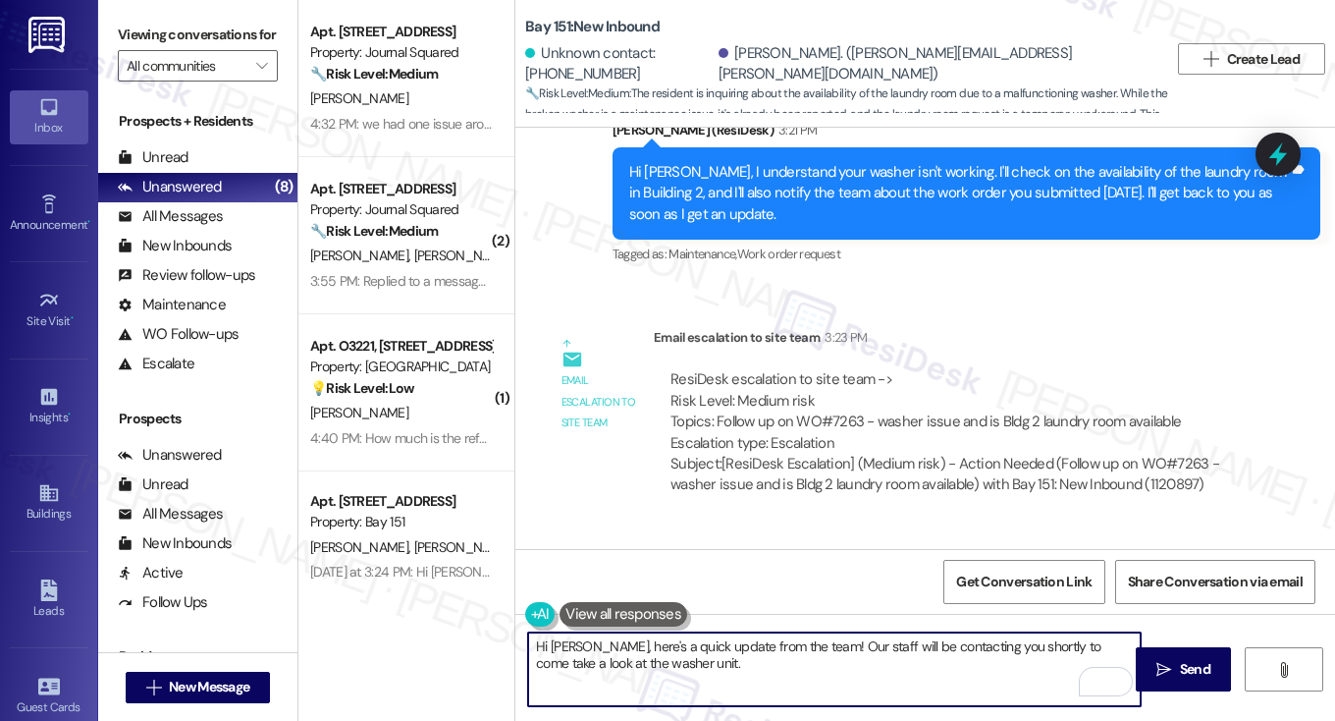
click at [774, 651] on textarea "Hi Trang, here's a quick update from the team! Our staff will be contacting you…" at bounding box center [834, 669] width 613 height 74
click at [680, 663] on textarea "Hi Trang, here's a quick update from the team! Our staff will be contacting you…" at bounding box center [834, 669] width 613 height 74
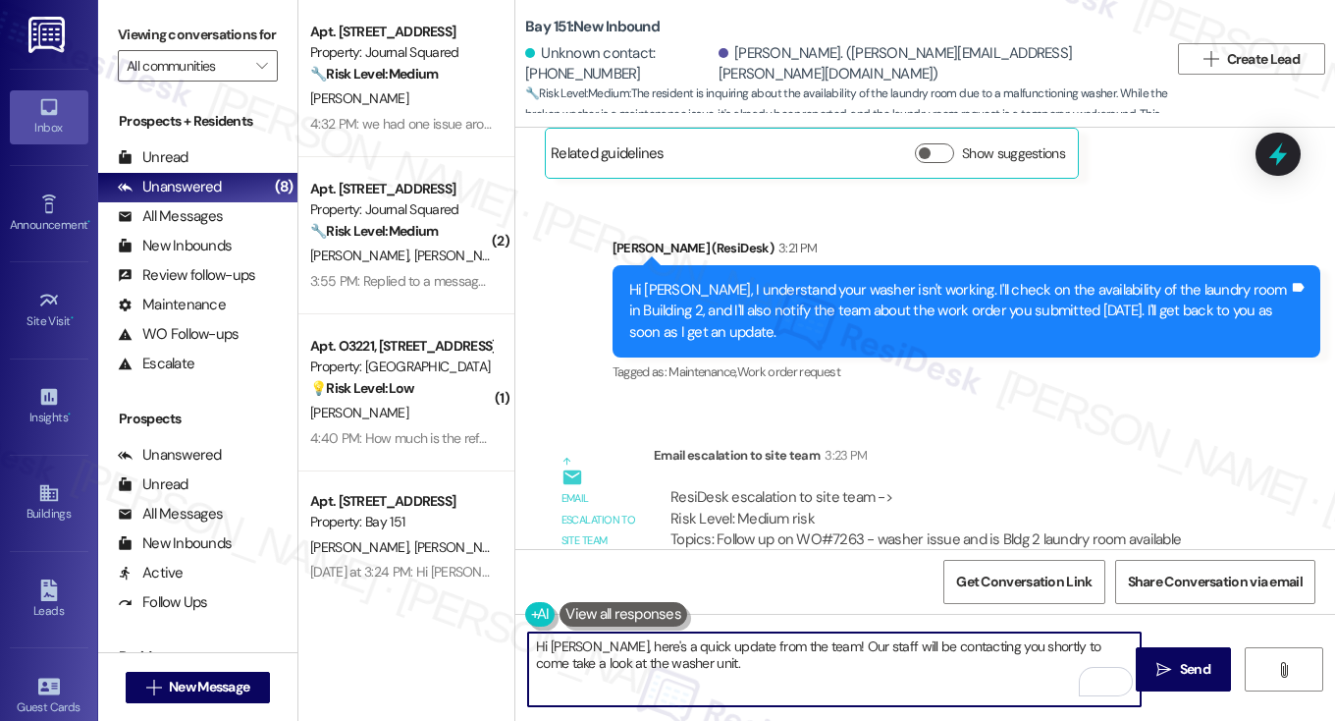
scroll to position [58036, 0]
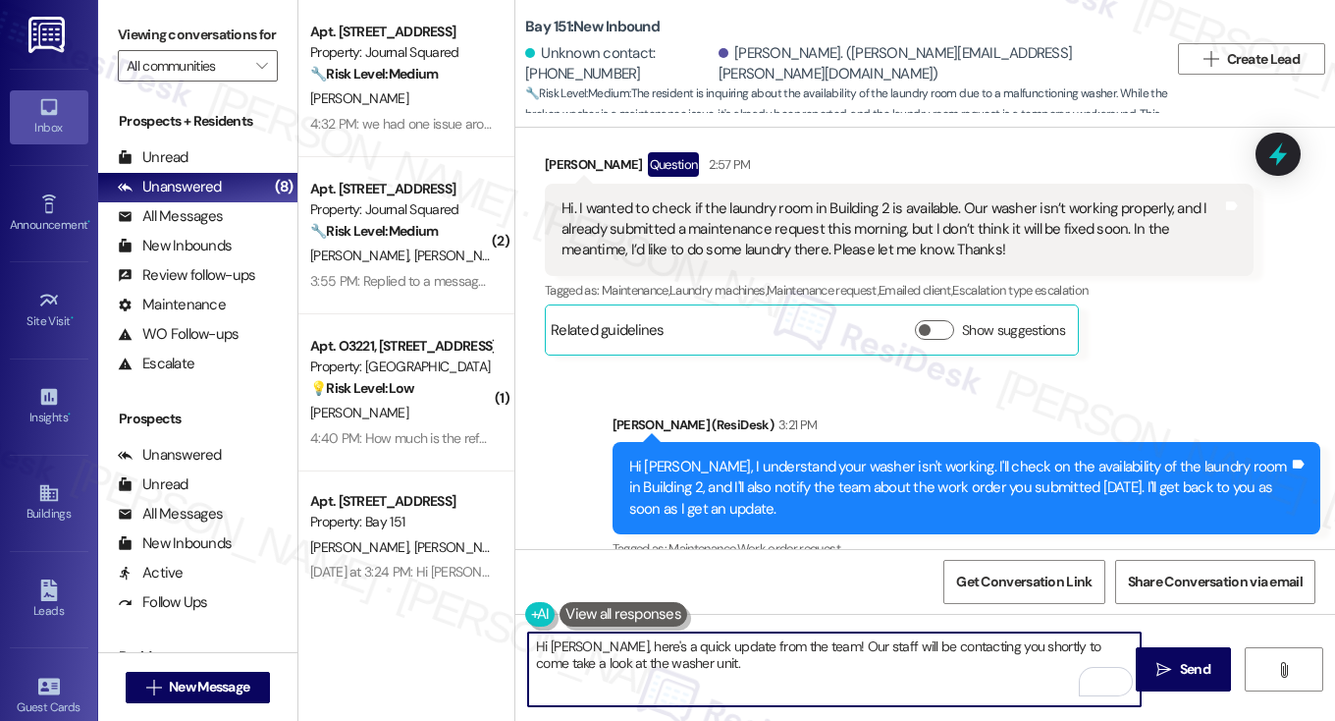
click at [693, 667] on textarea "Hi Trang, here's a quick update from the team! Our staff will be contacting you…" at bounding box center [834, 669] width 613 height 74
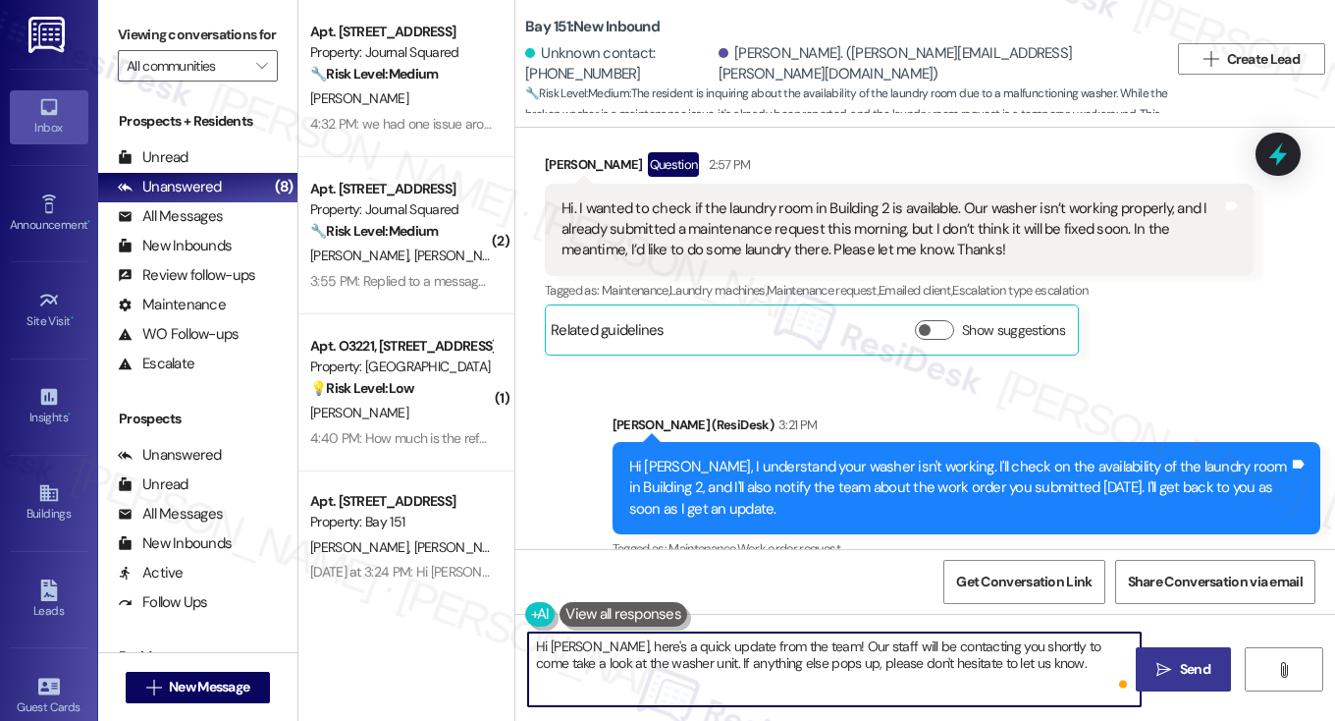
type textarea "Hi [PERSON_NAME], here's a quick update from the team! Our staff will be contac…"
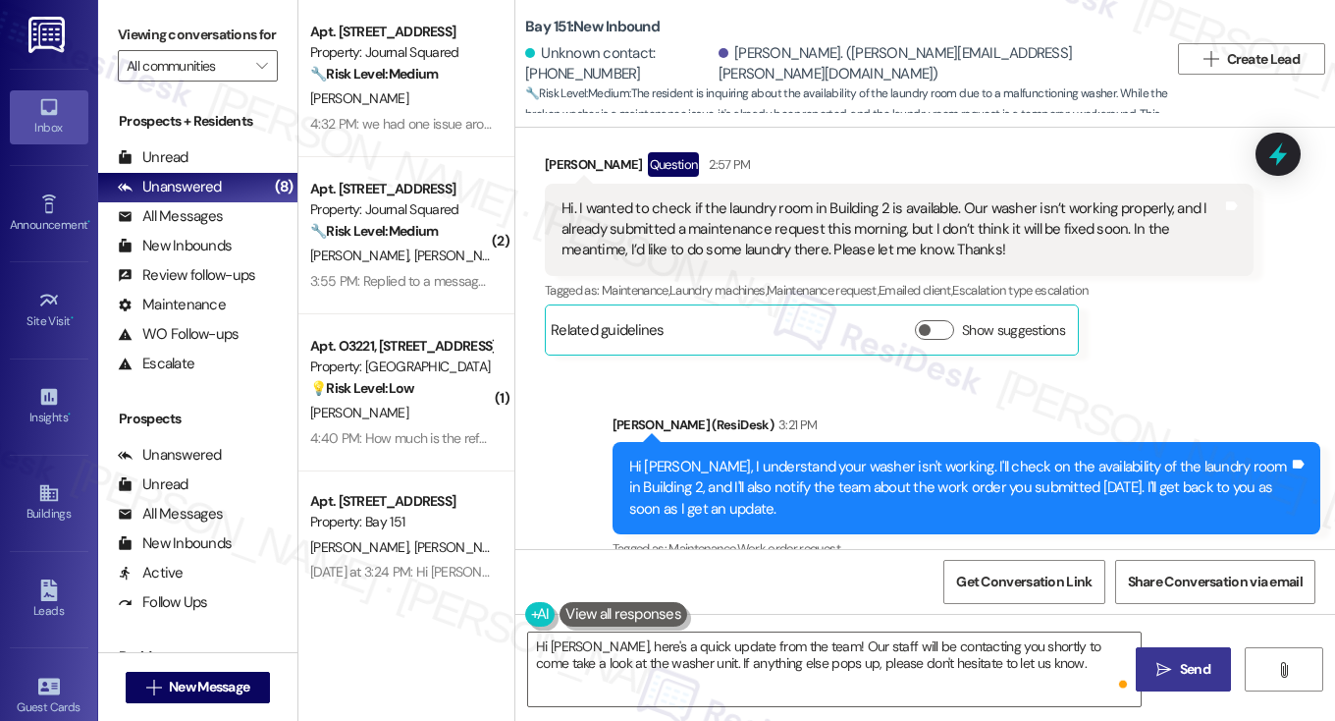
click at [1182, 670] on span "Send" at bounding box center [1195, 669] width 30 height 21
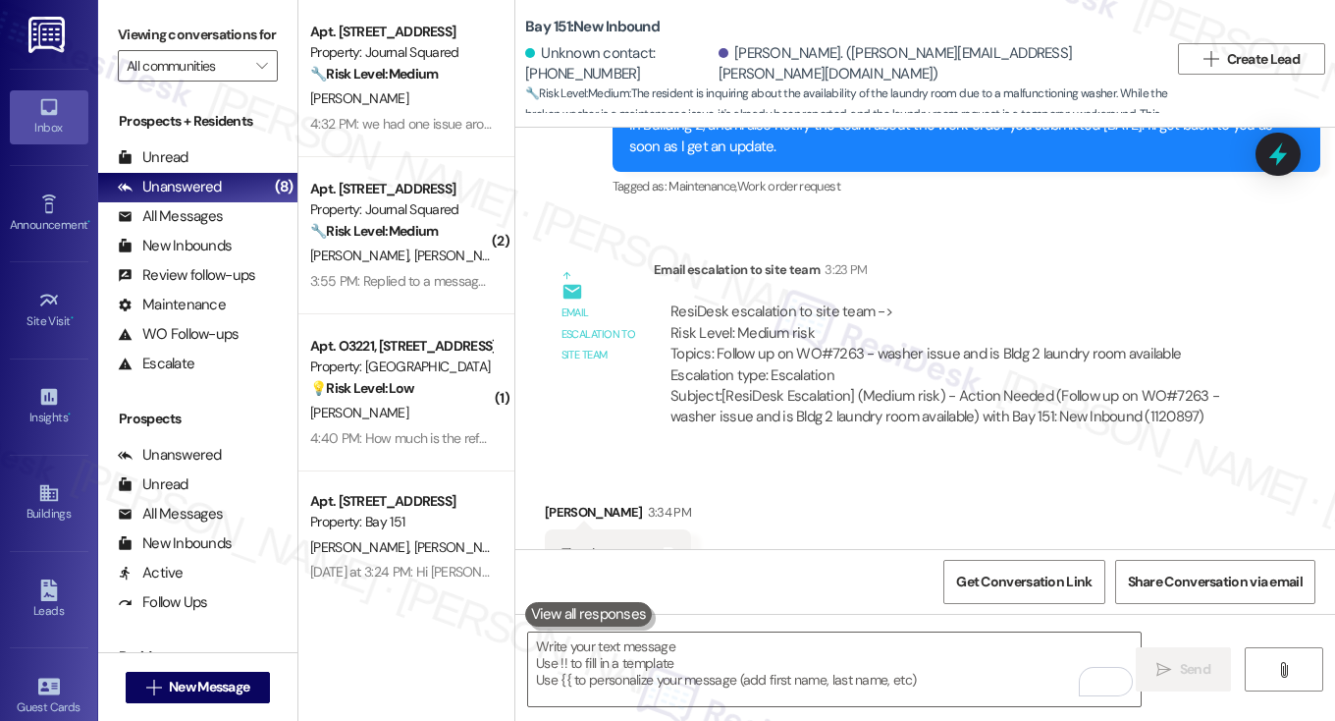
scroll to position [58489, 0]
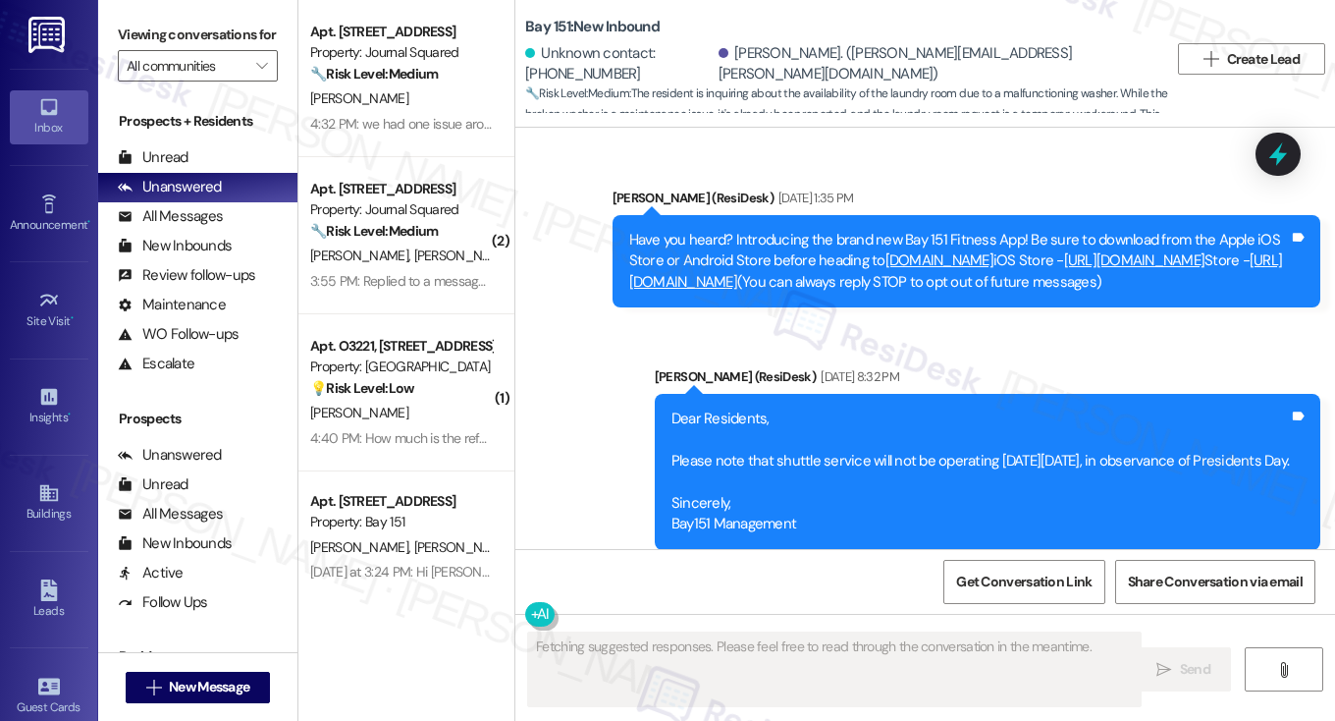
scroll to position [58516, 0]
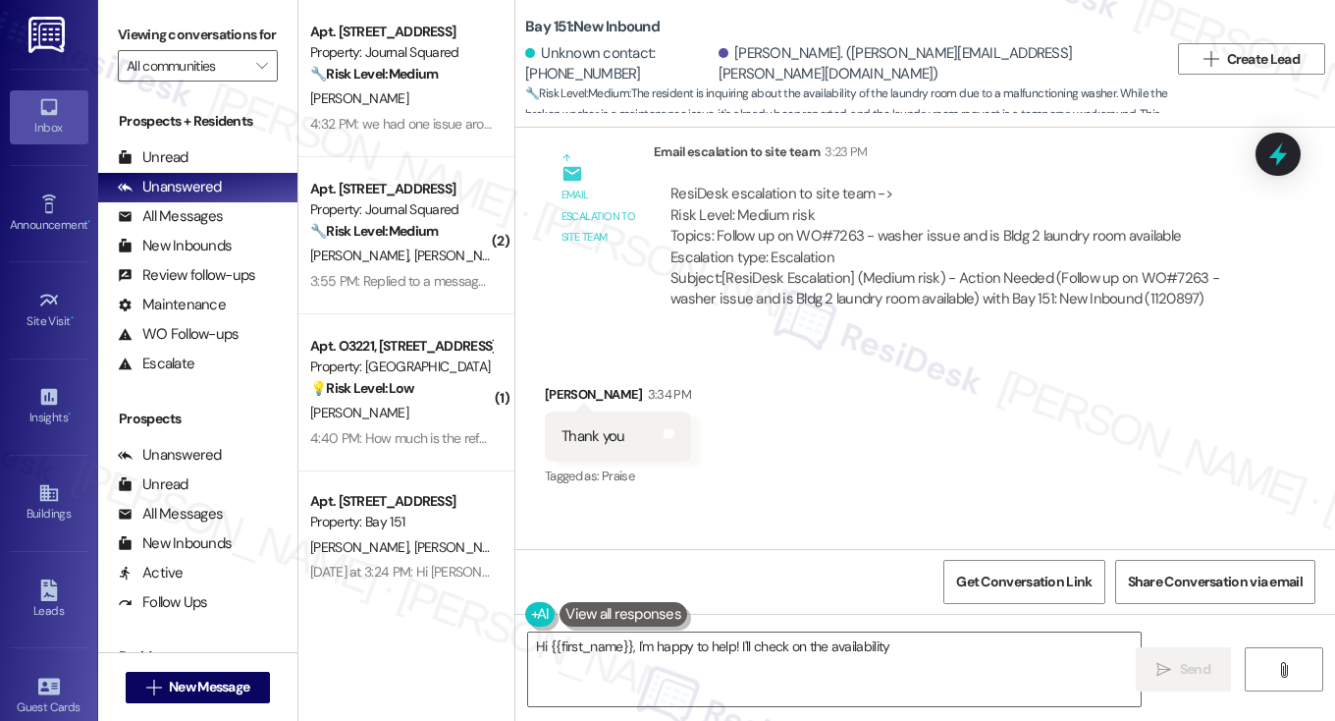
type textarea "Hi {{first_name}}, I'm happy to help! I'll check on the availability of"
